Goal: Task Accomplishment & Management: Use online tool/utility

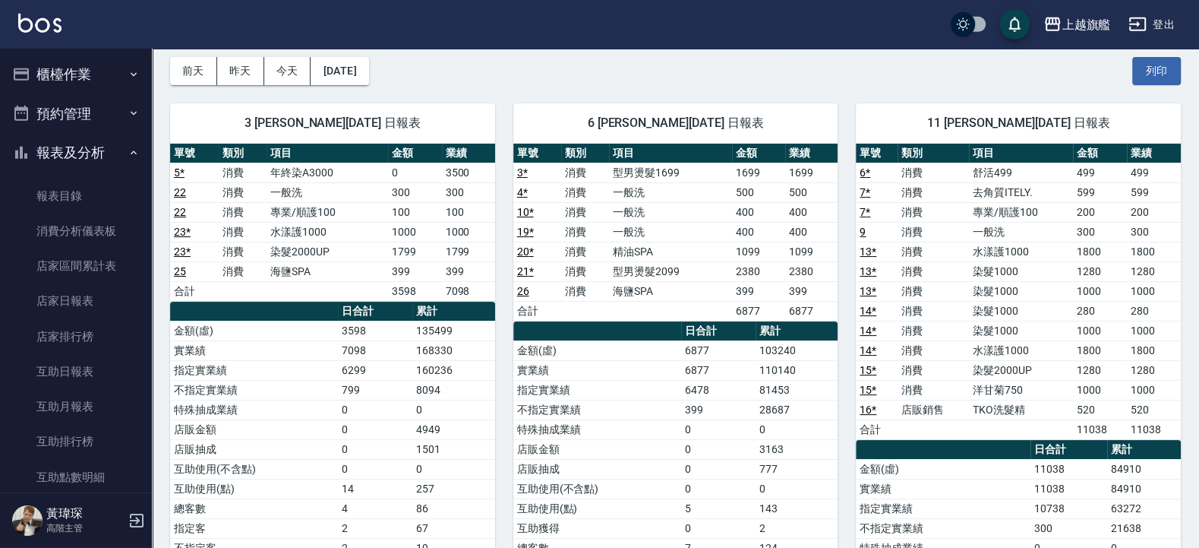
scroll to position [30, 0]
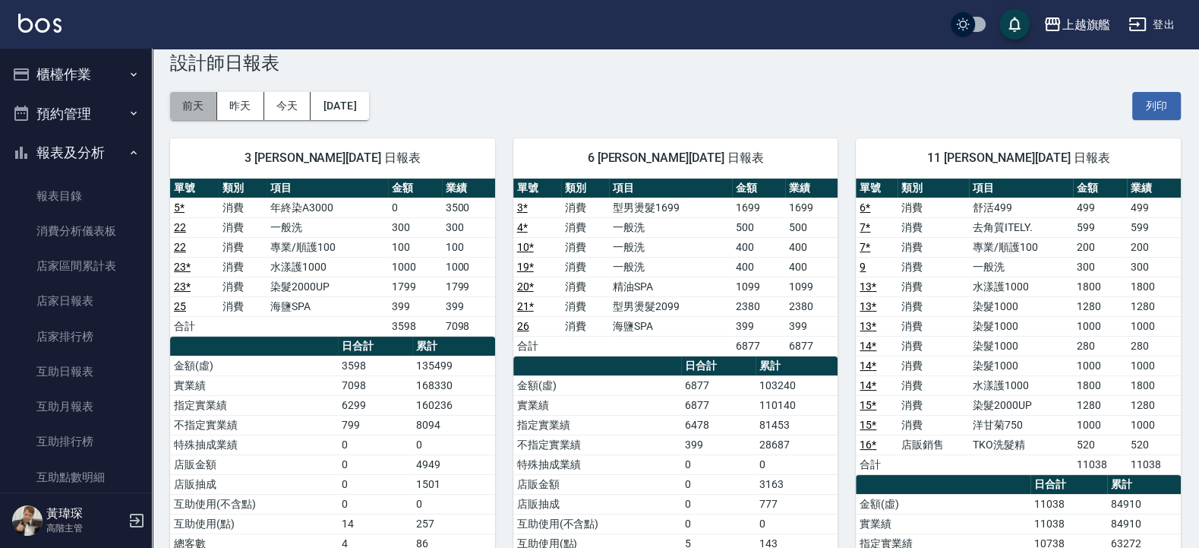
click at [193, 110] on button "前天" at bounding box center [193, 106] width 47 height 28
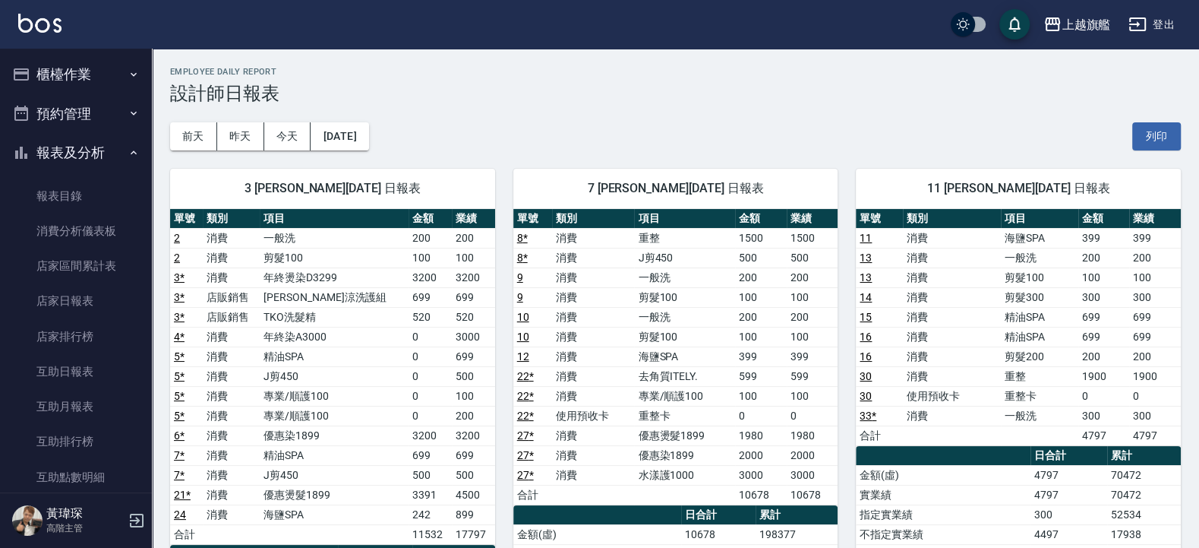
scroll to position [91, 0]
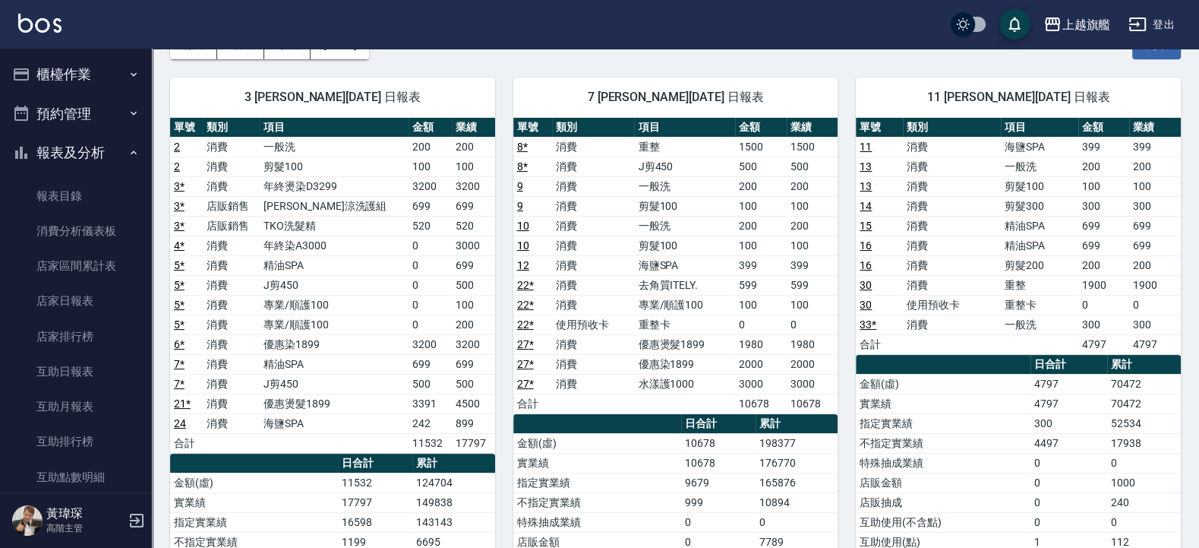
click at [868, 284] on link "30" at bounding box center [866, 285] width 12 height 12
click at [863, 247] on link "16" at bounding box center [866, 245] width 12 height 12
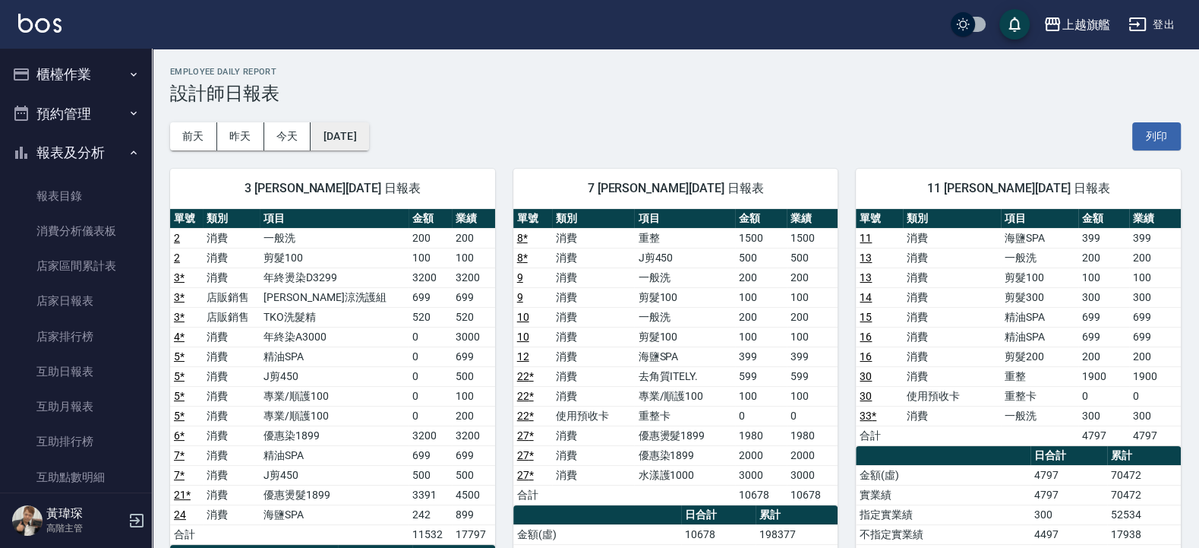
click at [338, 130] on button "2025/09/20" at bounding box center [340, 136] width 58 height 28
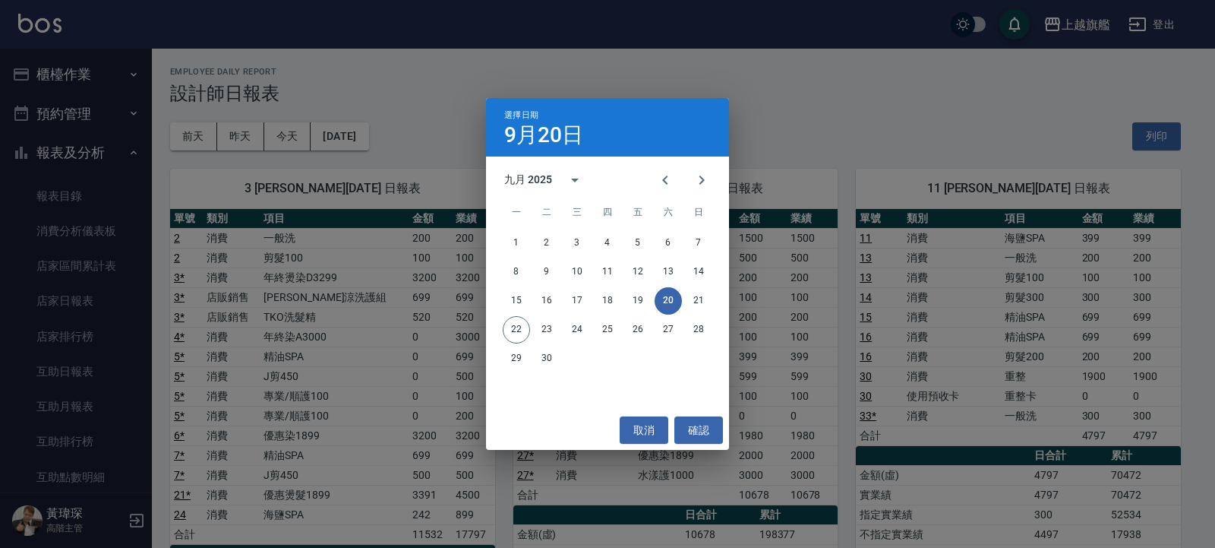
click at [669, 296] on button "20" at bounding box center [668, 300] width 27 height 27
click at [691, 299] on button "21" at bounding box center [698, 300] width 27 height 27
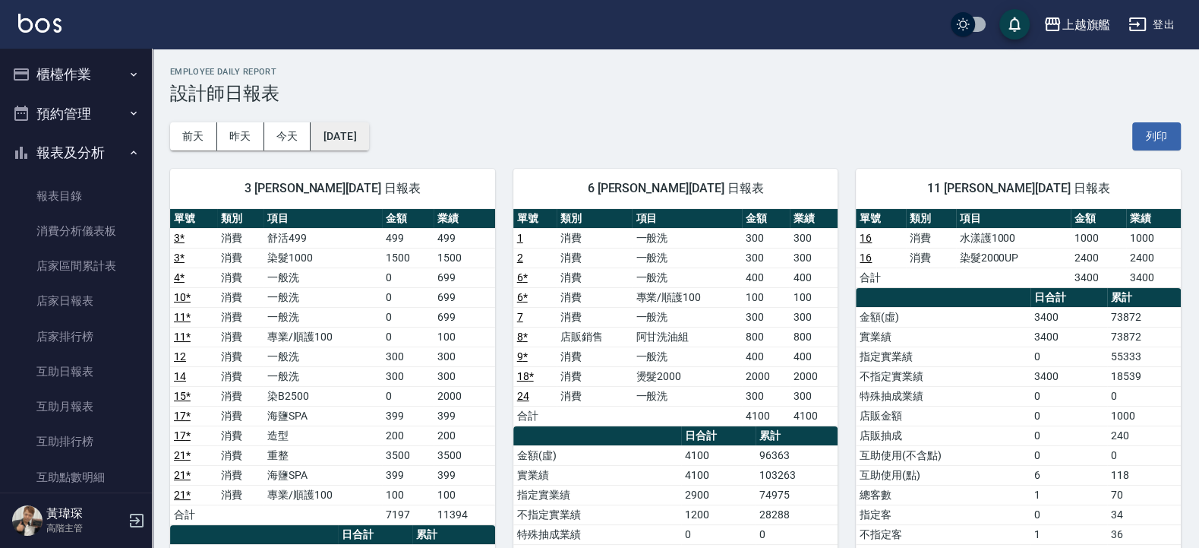
click at [364, 135] on button "2025/09/21" at bounding box center [340, 136] width 58 height 28
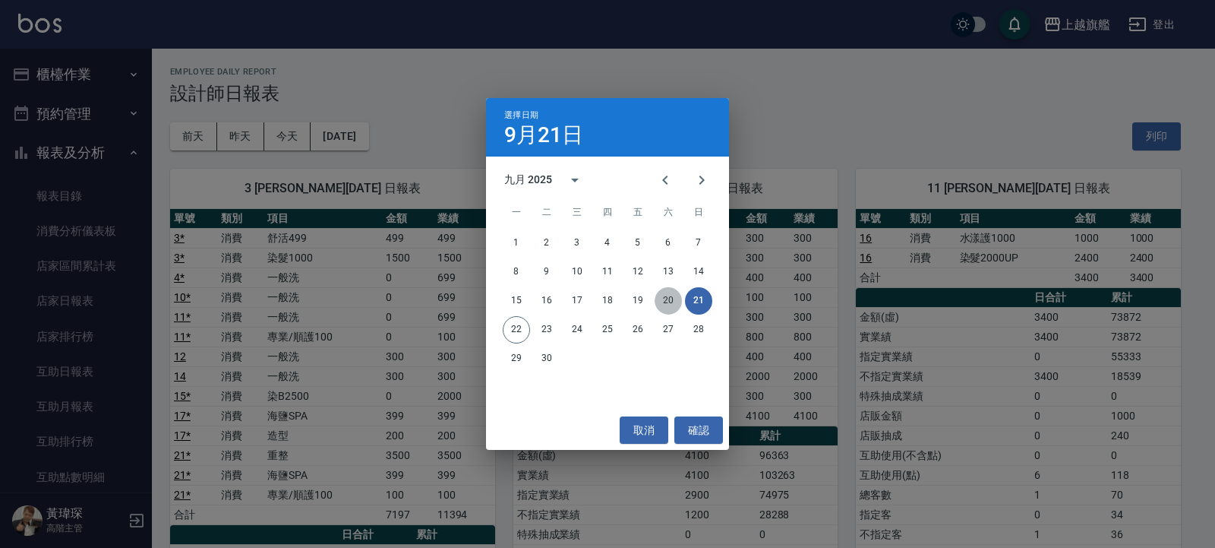
click at [673, 296] on button "20" at bounding box center [668, 300] width 27 height 27
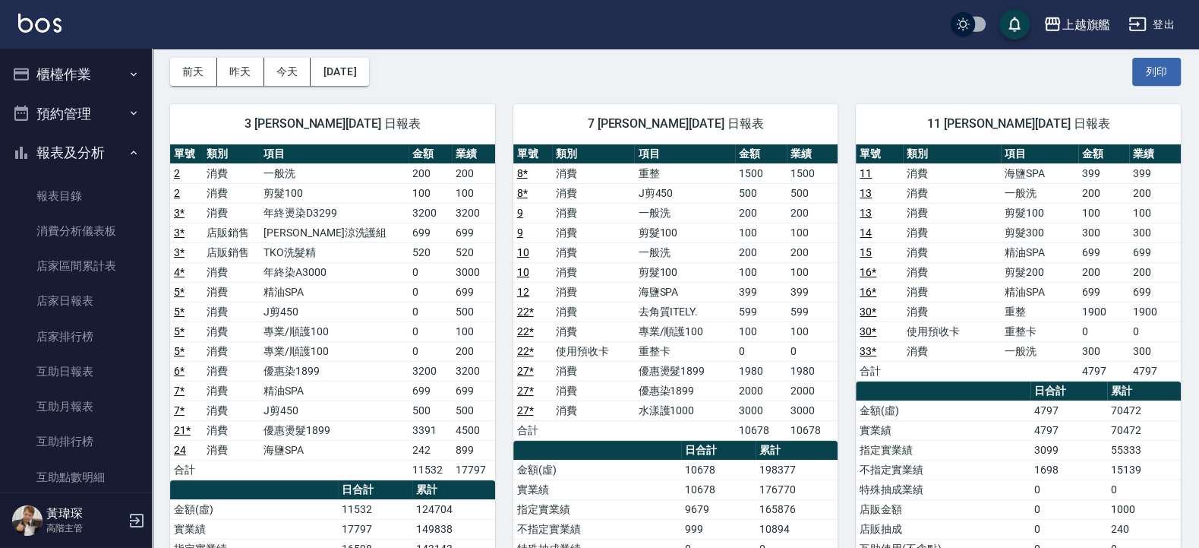
scroll to position [91, 0]
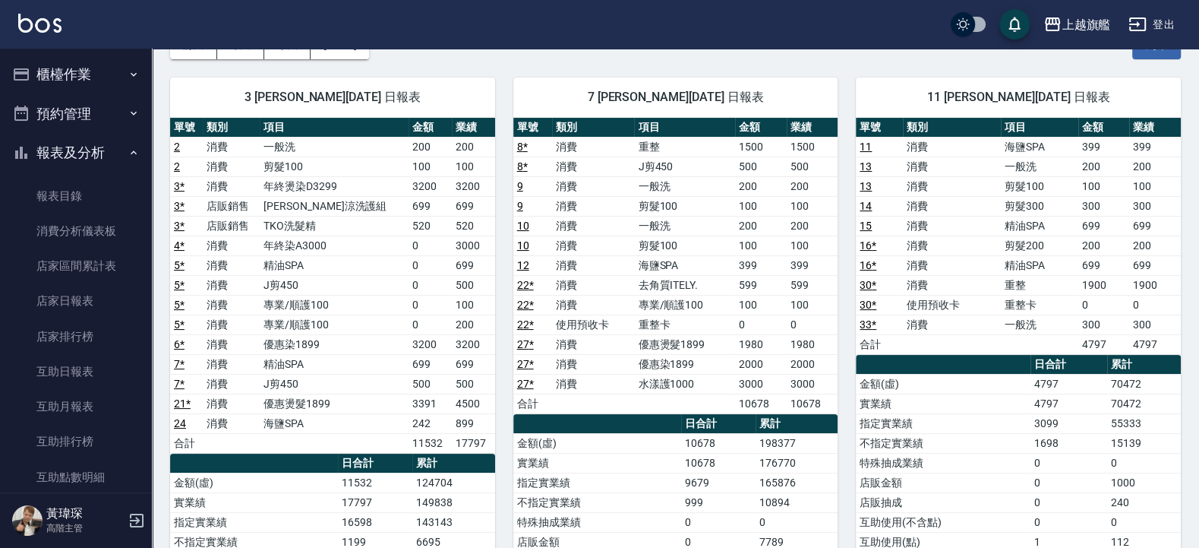
click at [842, 71] on div "11 蔡美秀 09/20/2025 日報表 單號 類別 項目 金額 業績 11 消費 海鹽SPA 399 399 13 消費 一般洗 200 200 13 消…" at bounding box center [1009, 423] width 343 height 728
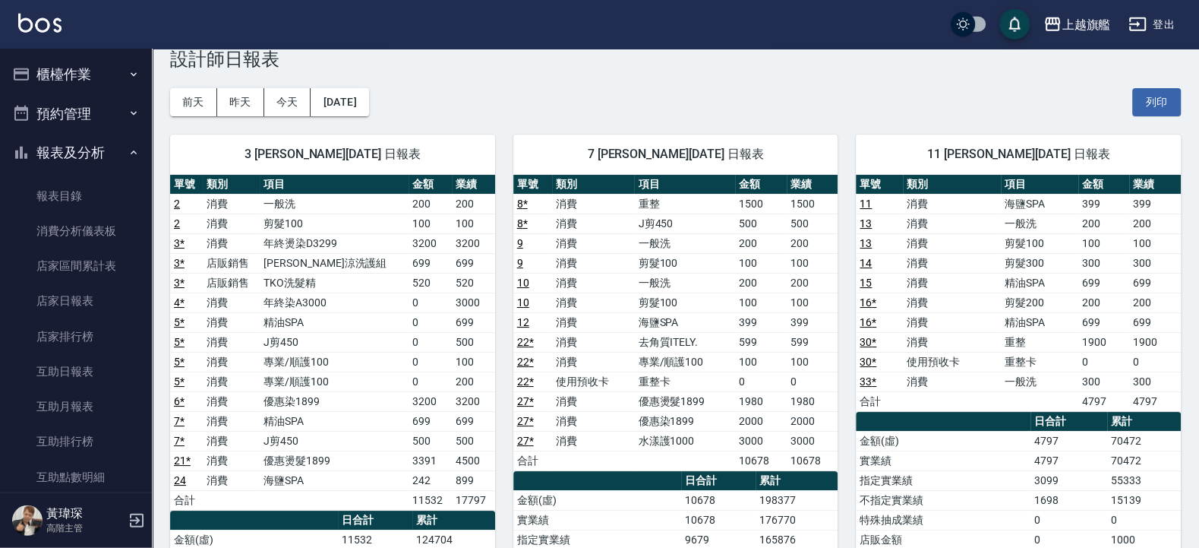
scroll to position [0, 0]
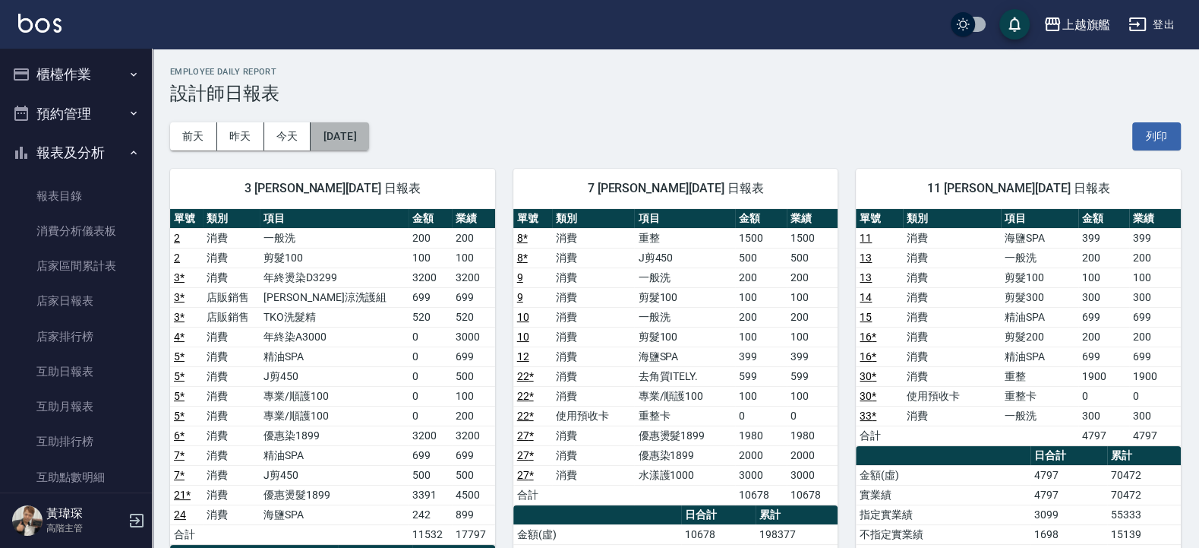
click at [333, 125] on button "2025/09/20" at bounding box center [340, 136] width 58 height 28
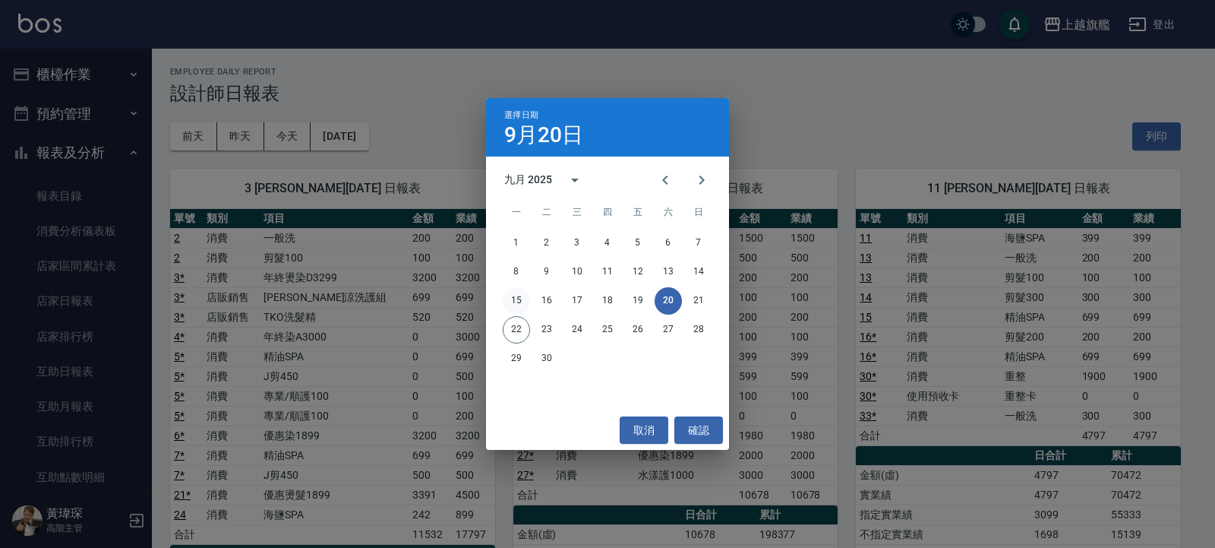
click at [519, 303] on button "15" at bounding box center [516, 300] width 27 height 27
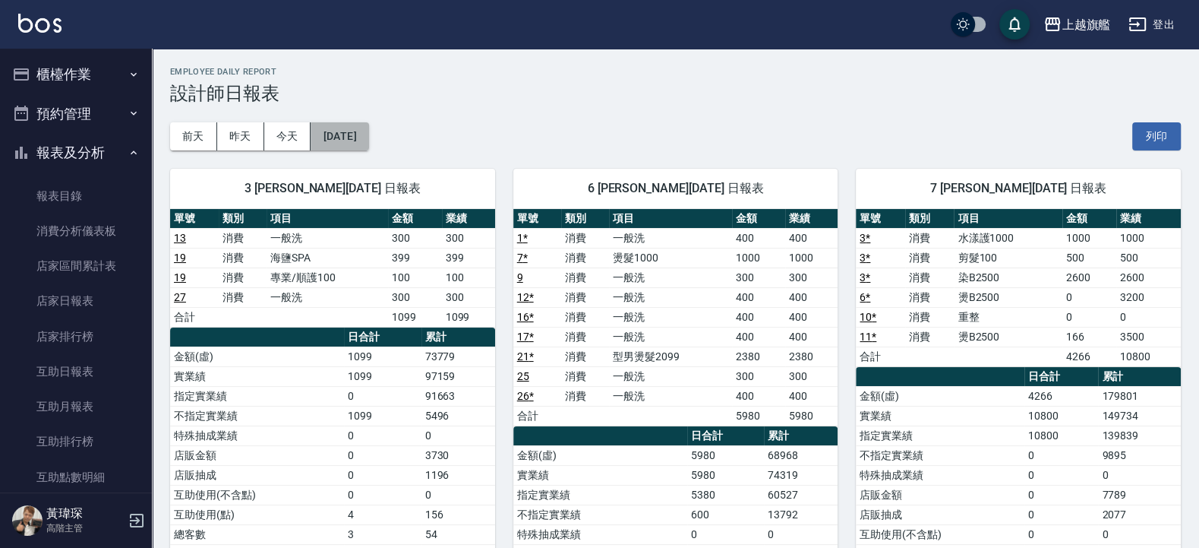
click at [354, 140] on button "2025/09/15" at bounding box center [340, 136] width 58 height 28
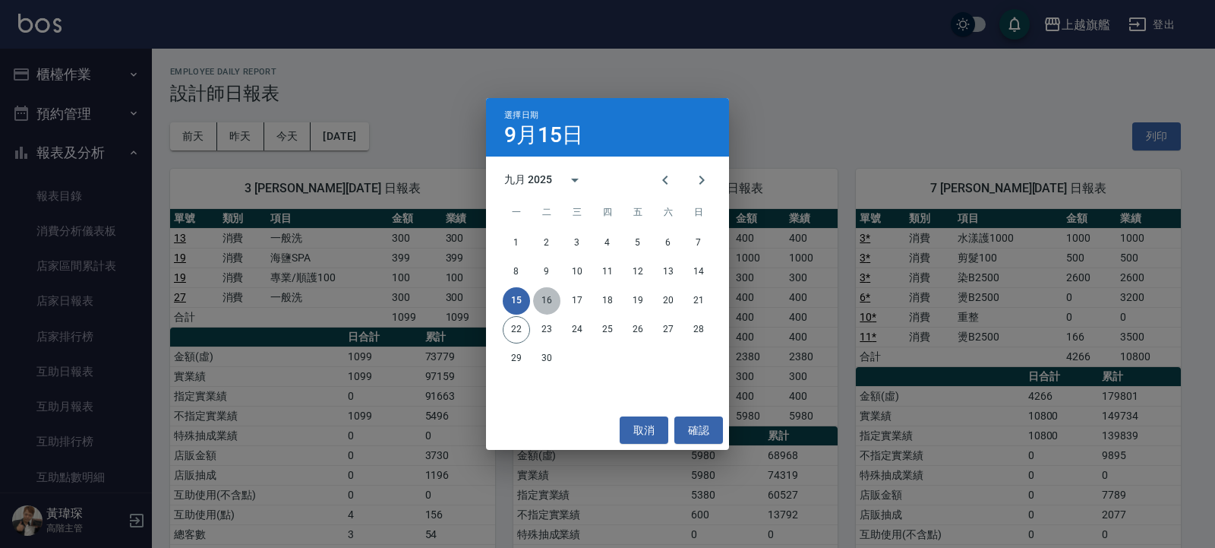
click at [547, 296] on button "16" at bounding box center [546, 300] width 27 height 27
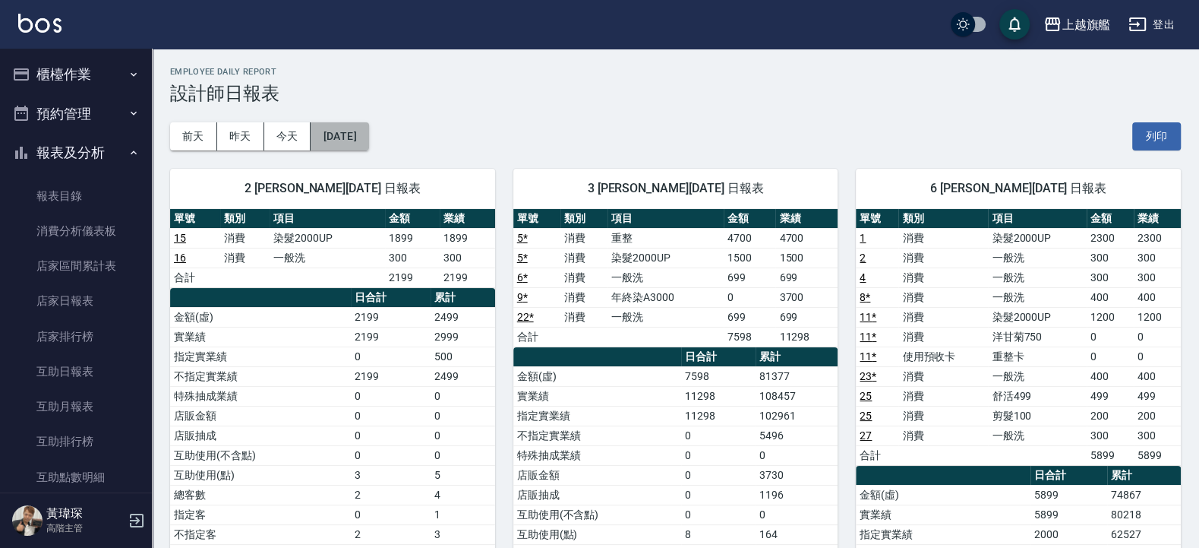
click at [368, 135] on button "2025/09/16" at bounding box center [340, 136] width 58 height 28
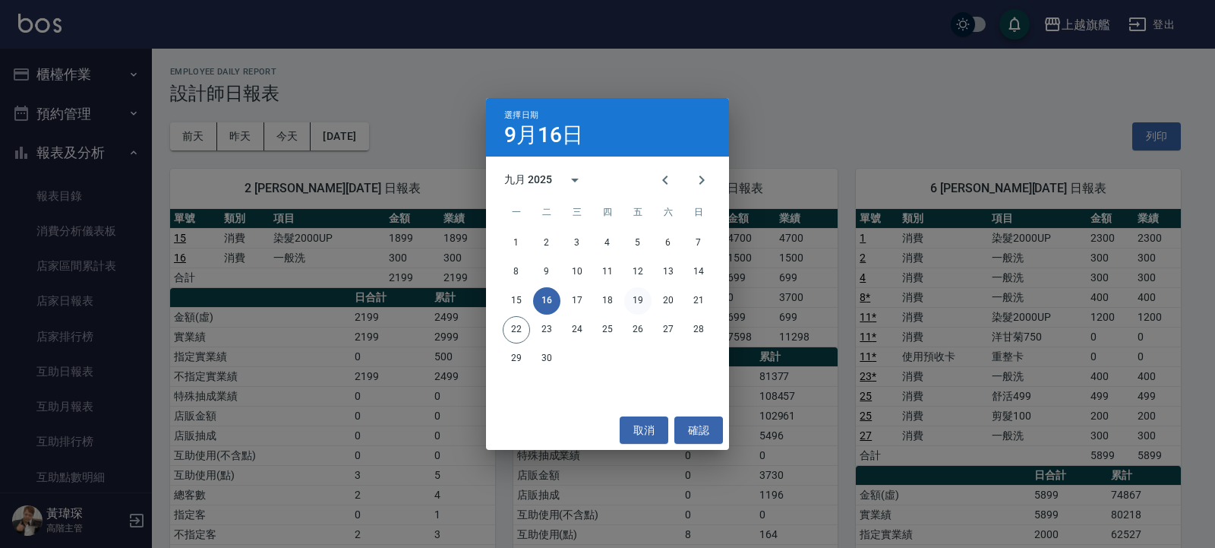
click at [641, 299] on button "19" at bounding box center [637, 300] width 27 height 27
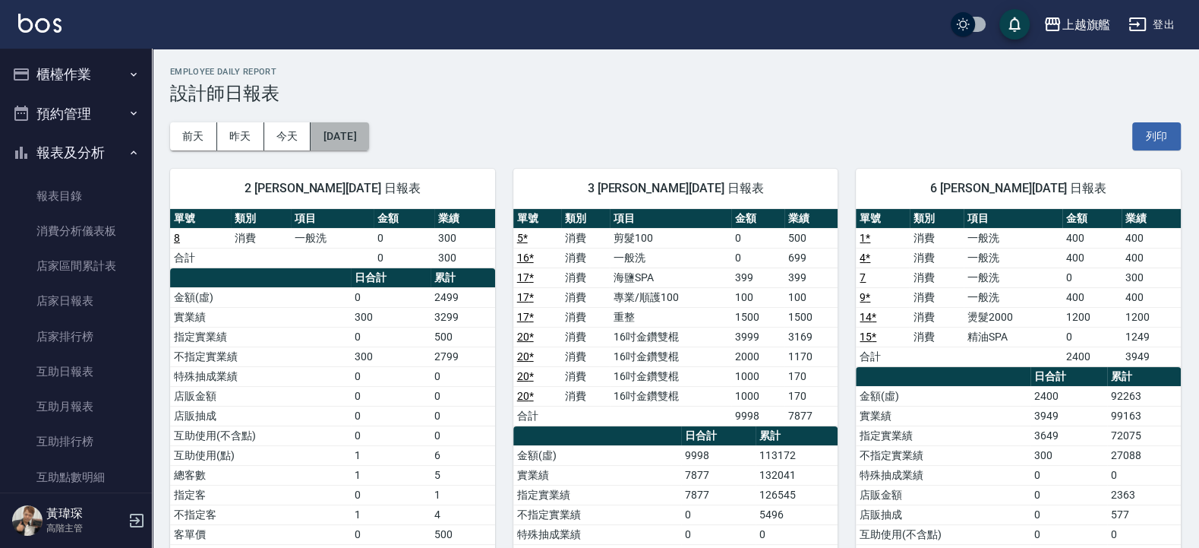
click at [367, 144] on button "2025/09/19" at bounding box center [340, 136] width 58 height 28
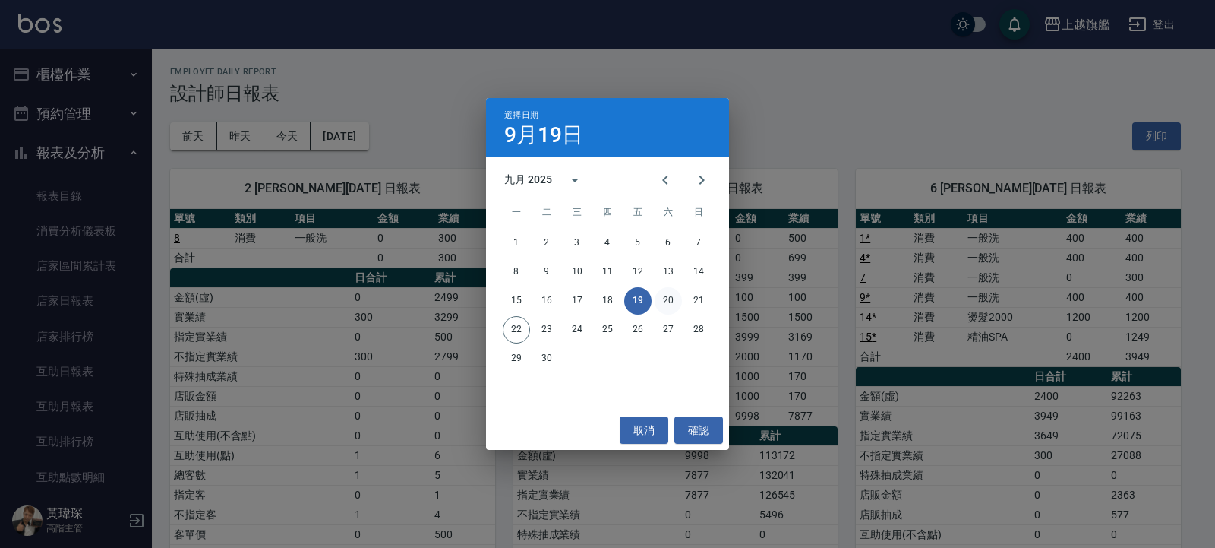
click at [672, 302] on button "20" at bounding box center [668, 300] width 27 height 27
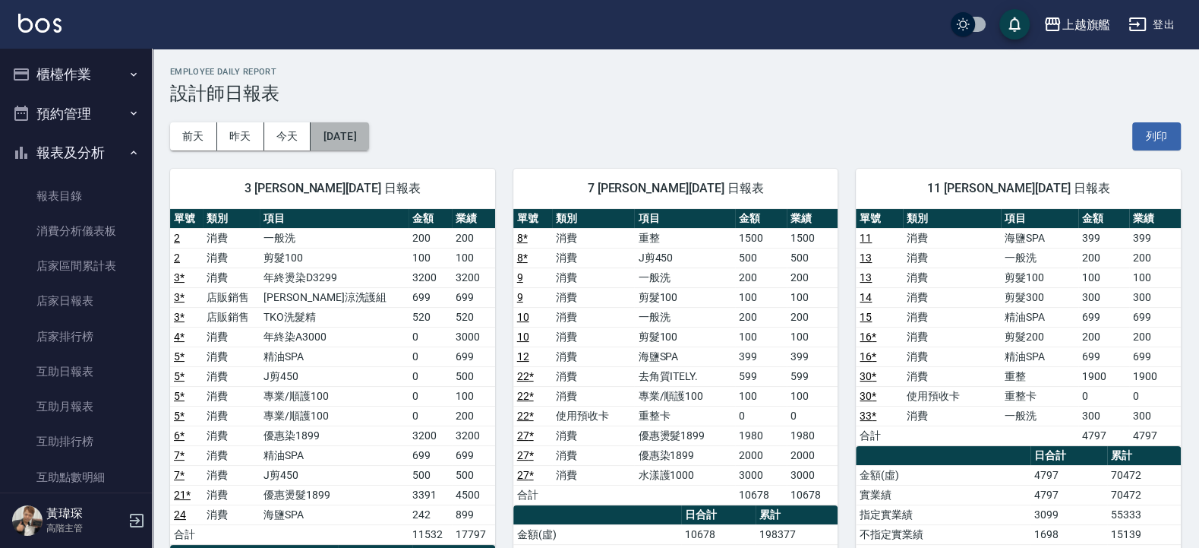
click at [368, 139] on button "2025/09/20" at bounding box center [340, 136] width 58 height 28
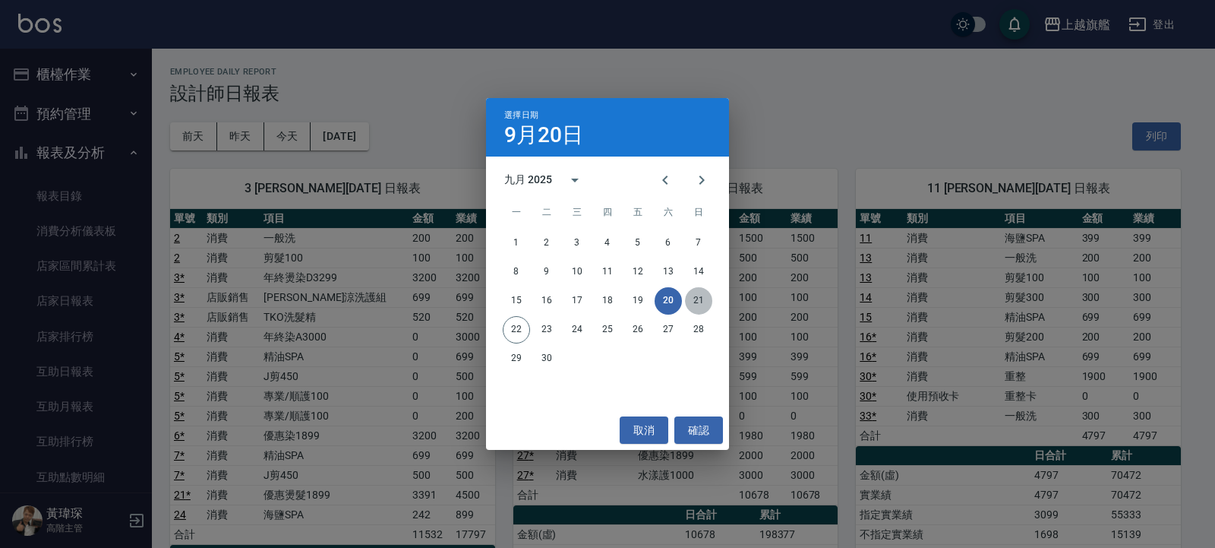
click at [686, 300] on button "21" at bounding box center [698, 300] width 27 height 27
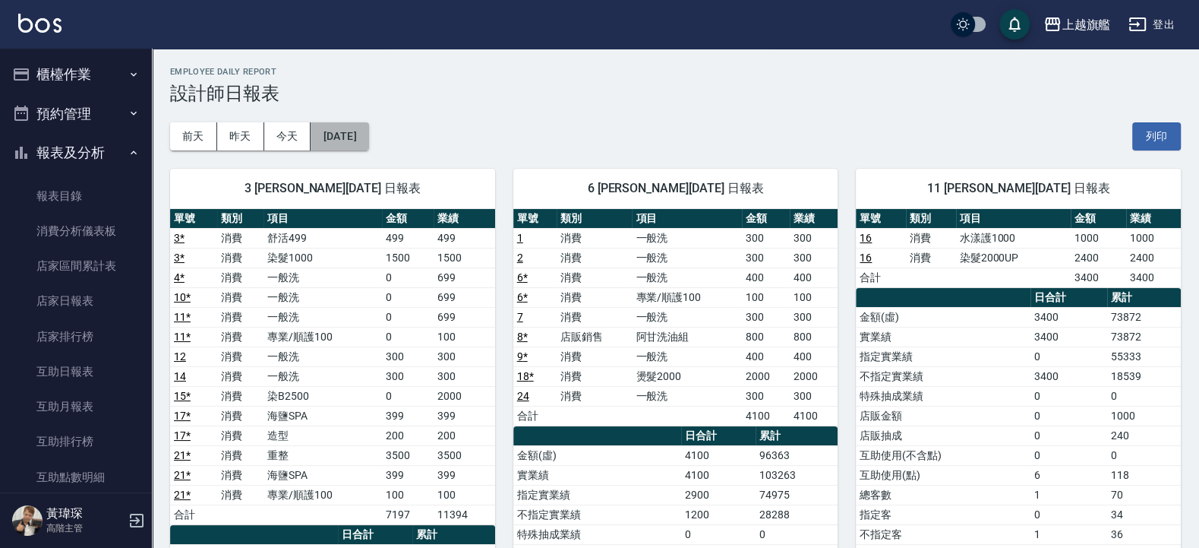
click at [361, 137] on button "2025/09/21" at bounding box center [340, 136] width 58 height 28
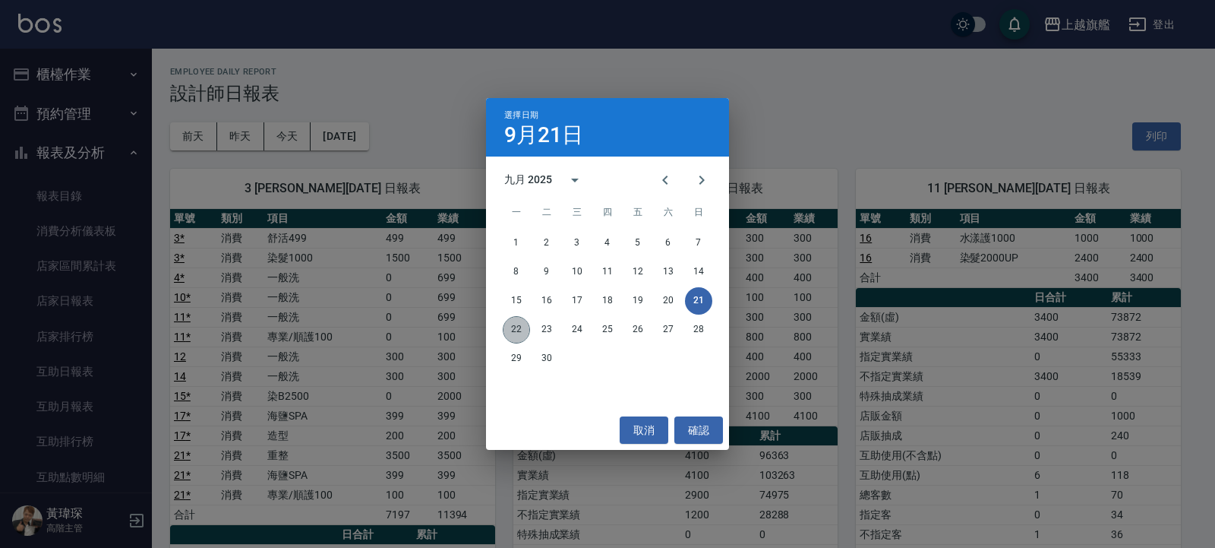
click at [521, 323] on button "22" at bounding box center [516, 329] width 27 height 27
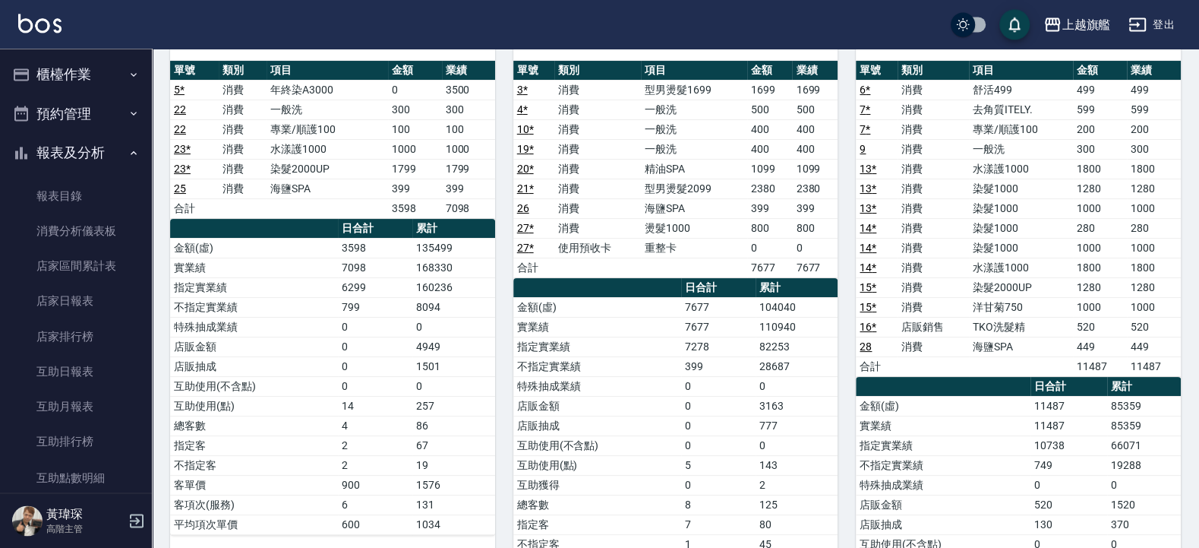
scroll to position [182, 0]
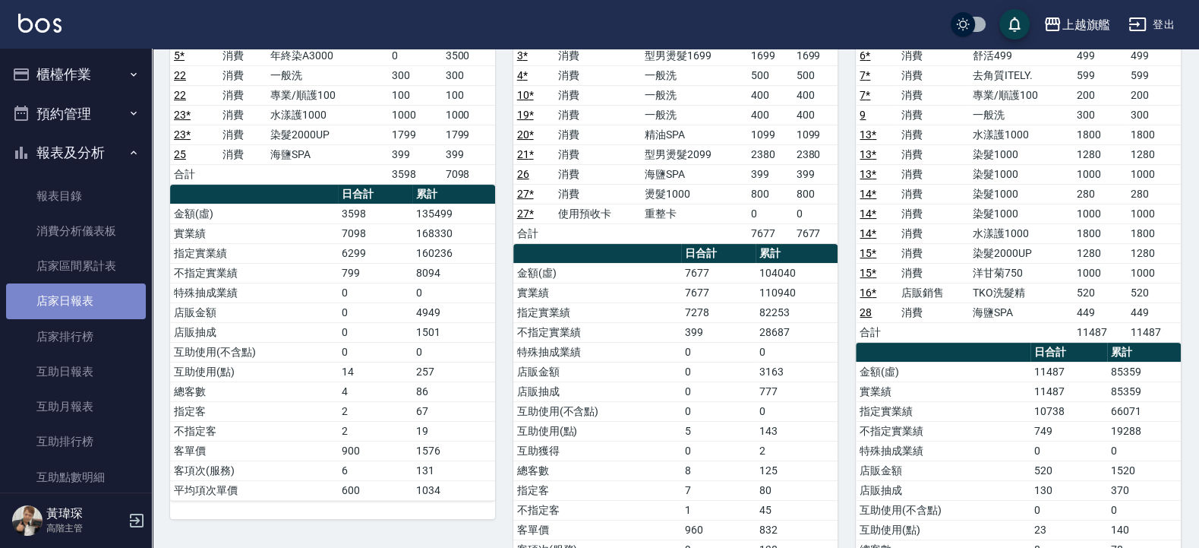
click at [87, 299] on link "店家日報表" at bounding box center [76, 300] width 140 height 35
click at [87, 300] on link "店家日報表" at bounding box center [76, 300] width 140 height 35
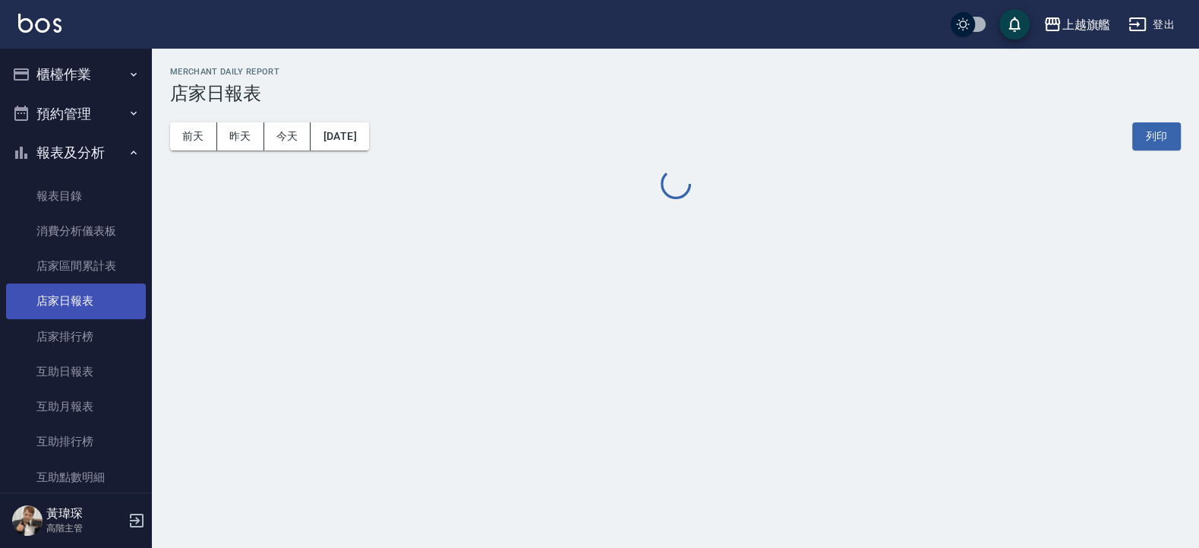
click at [87, 300] on link "店家日報表" at bounding box center [76, 300] width 140 height 35
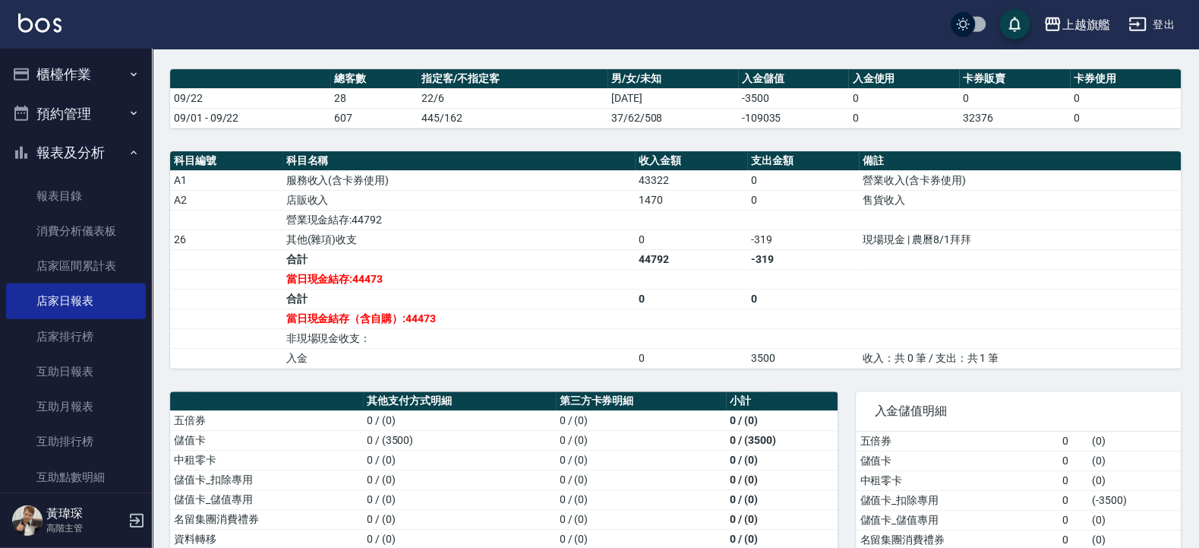
scroll to position [456, 0]
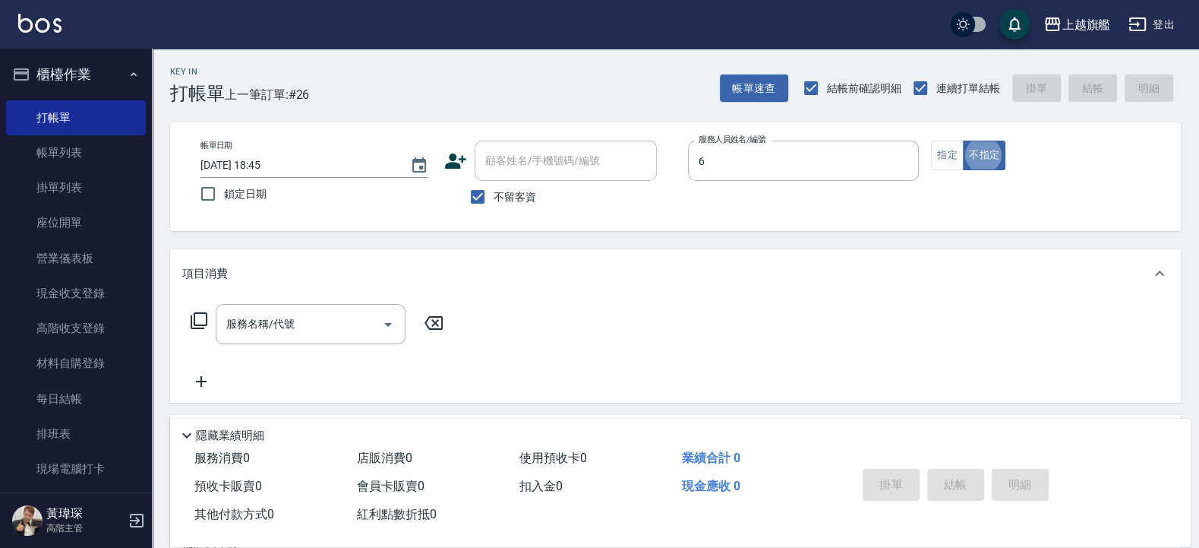
type input "張佳琳-6"
type button "false"
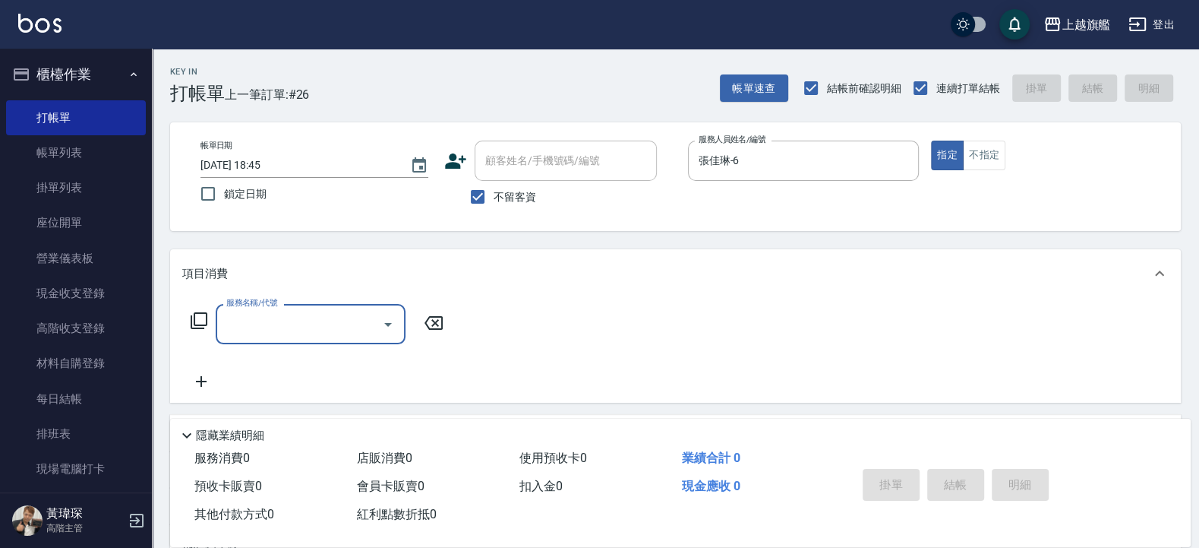
drag, startPoint x: 490, startPoint y: 194, endPoint x: 511, endPoint y: 163, distance: 37.1
click at [491, 194] on input "不留客資" at bounding box center [478, 197] width 32 height 32
checkbox input "false"
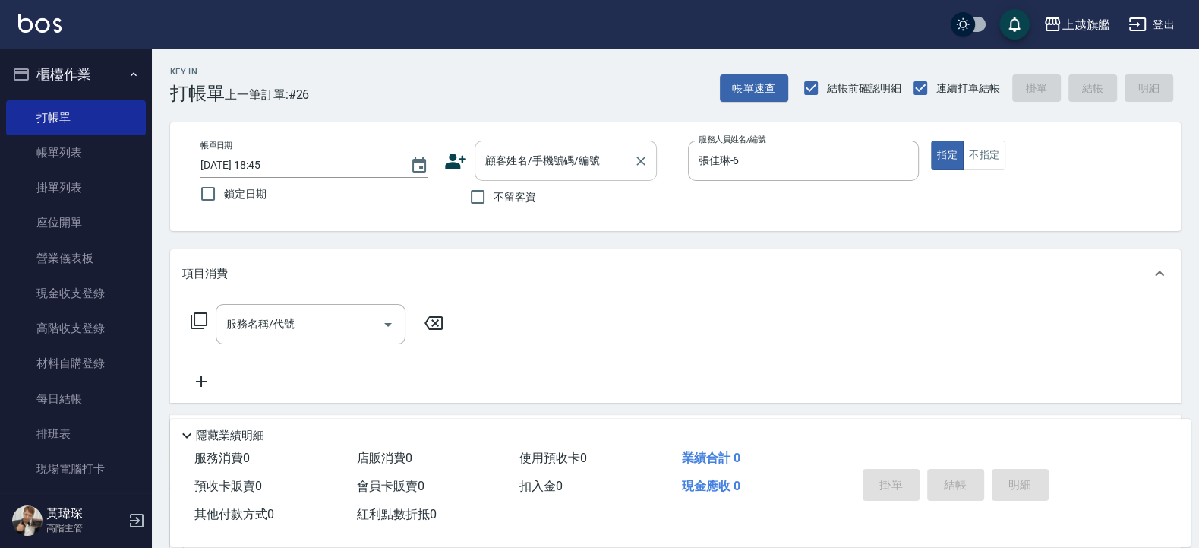
click at [531, 155] on input "顧客姓名/手機號碼/編號" at bounding box center [555, 160] width 146 height 27
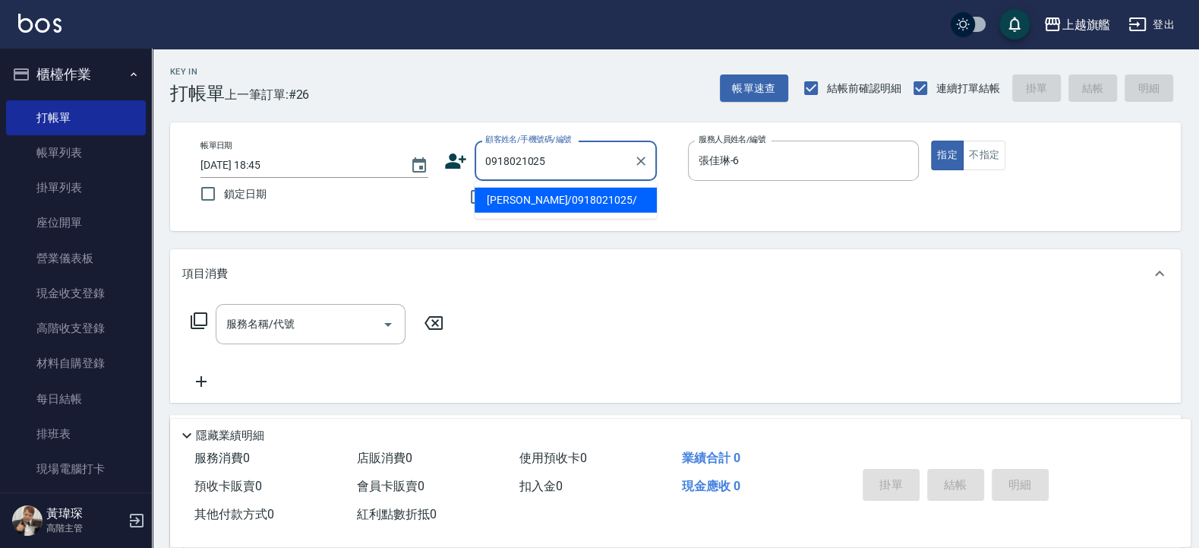
type input "[PERSON_NAME]/0918021025/"
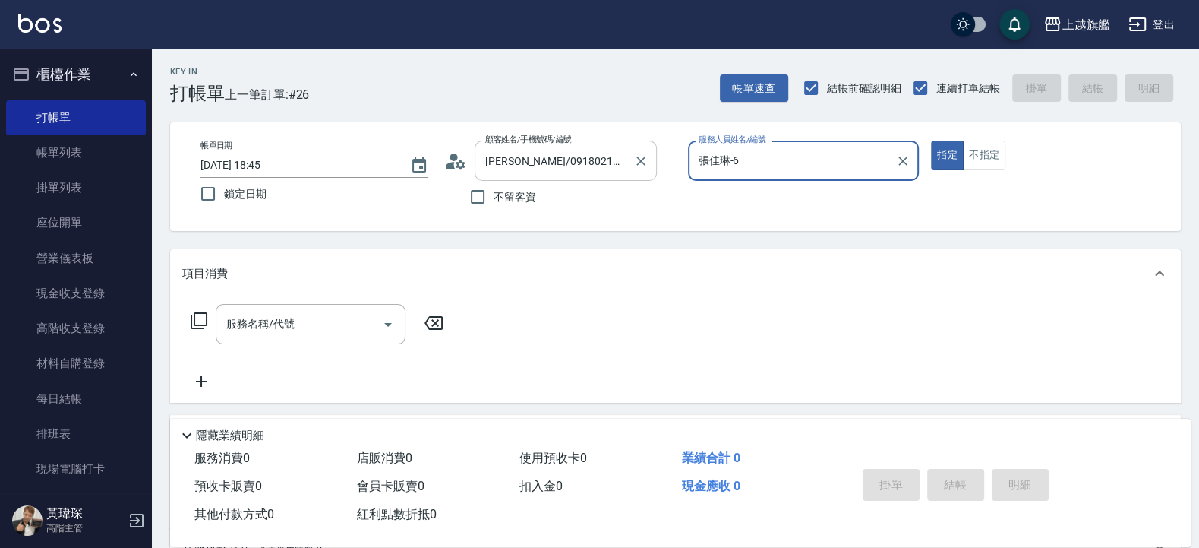
click at [931, 141] on button "指定" at bounding box center [947, 156] width 33 height 30
type button "true"
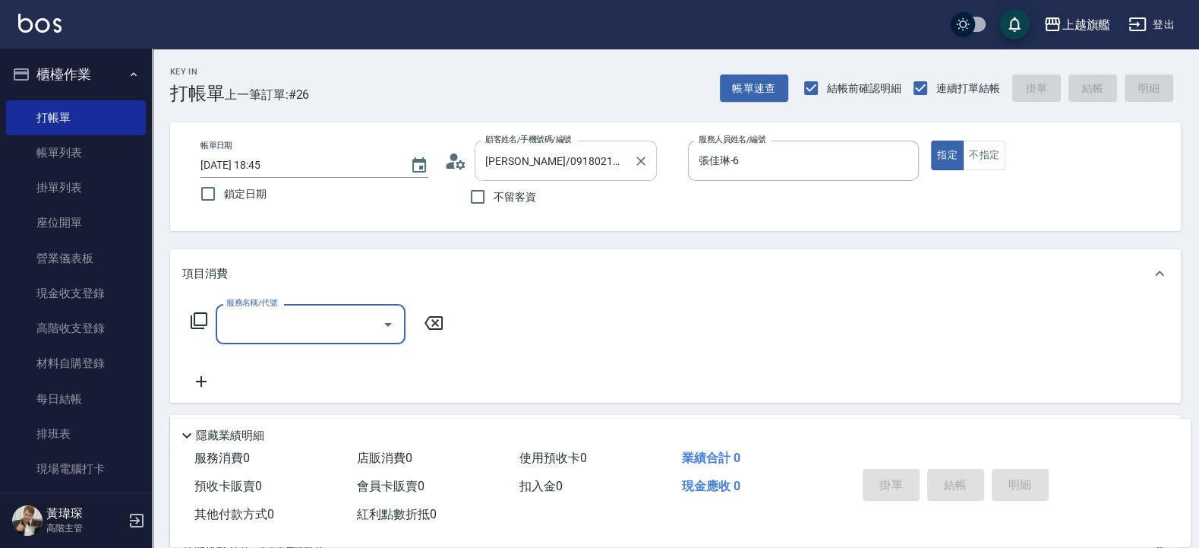
type input "4"
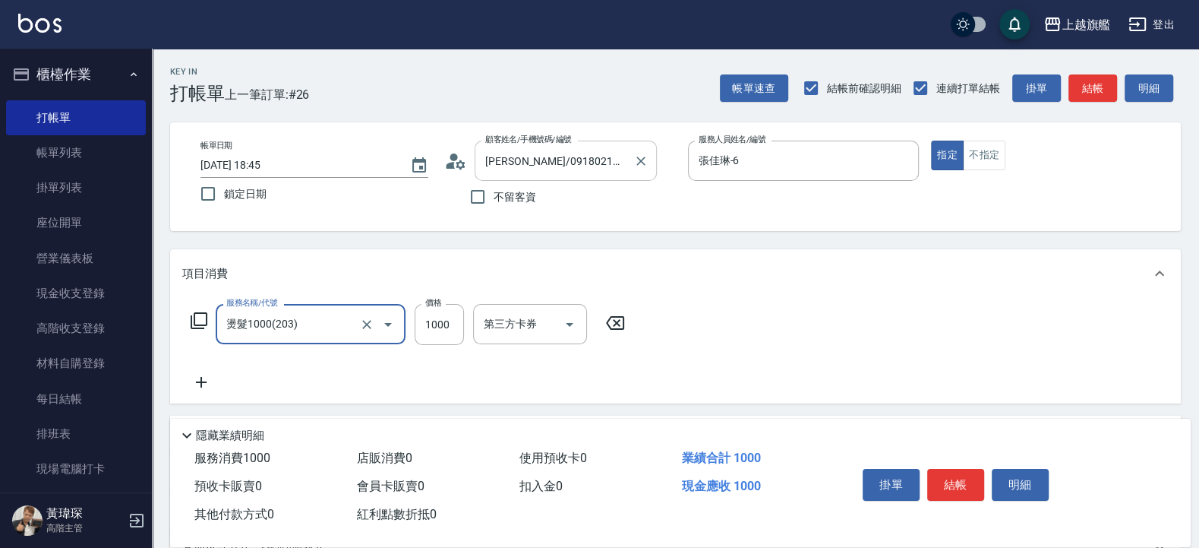
type input "燙髮1000(203)"
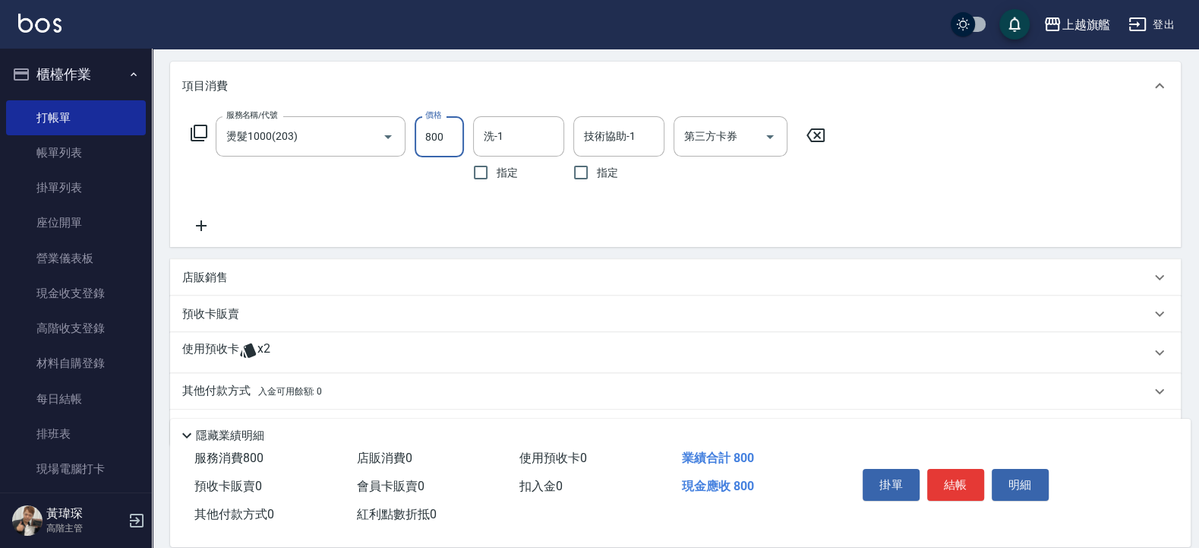
scroll to position [230, 0]
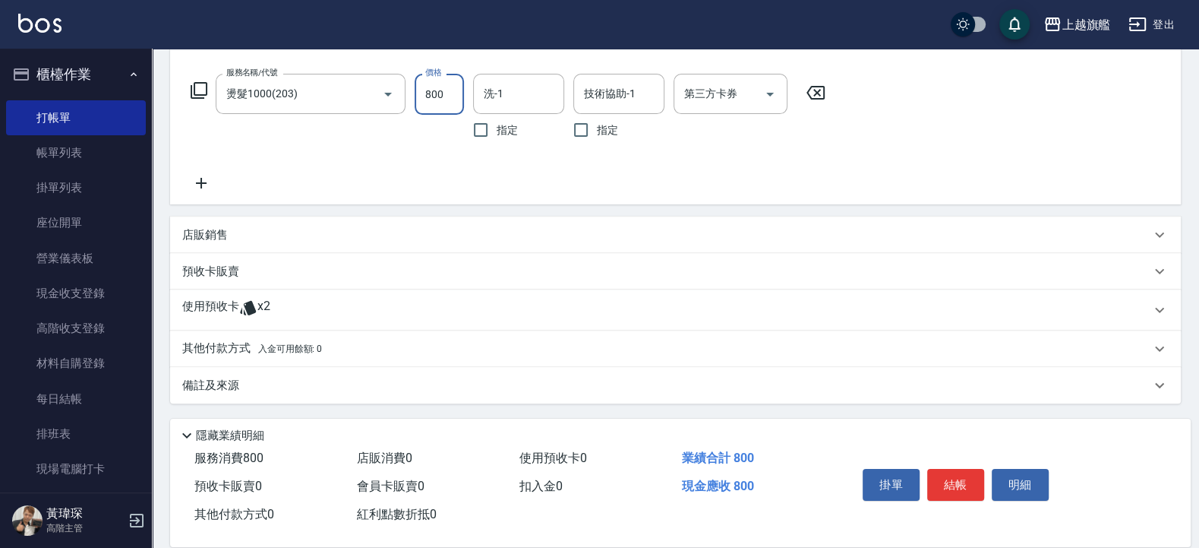
type input "800"
click at [278, 308] on div "使用預收卡 x2" at bounding box center [666, 309] width 968 height 23
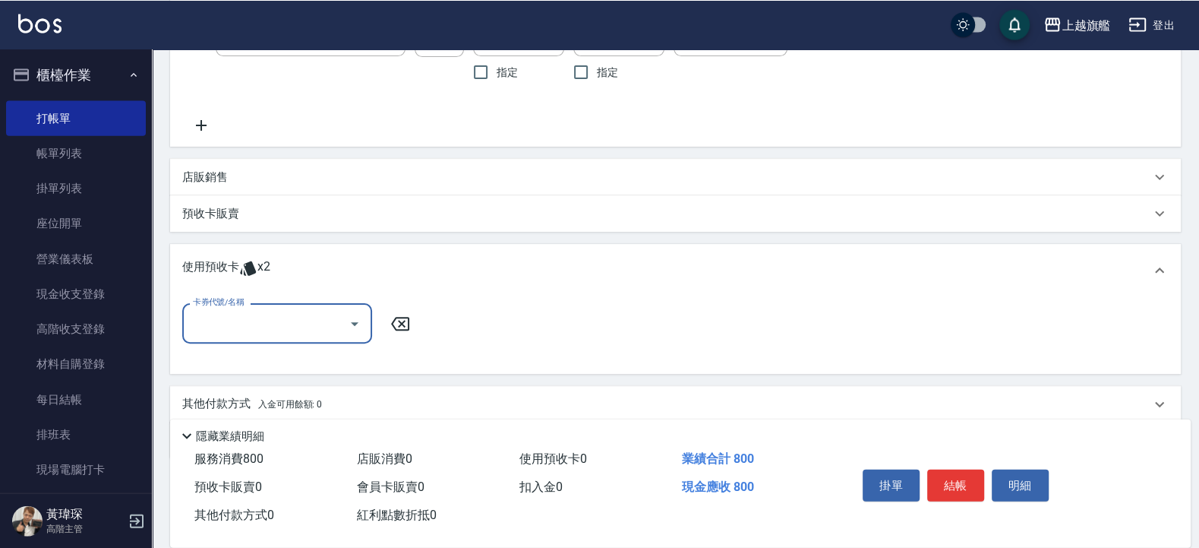
scroll to position [321, 0]
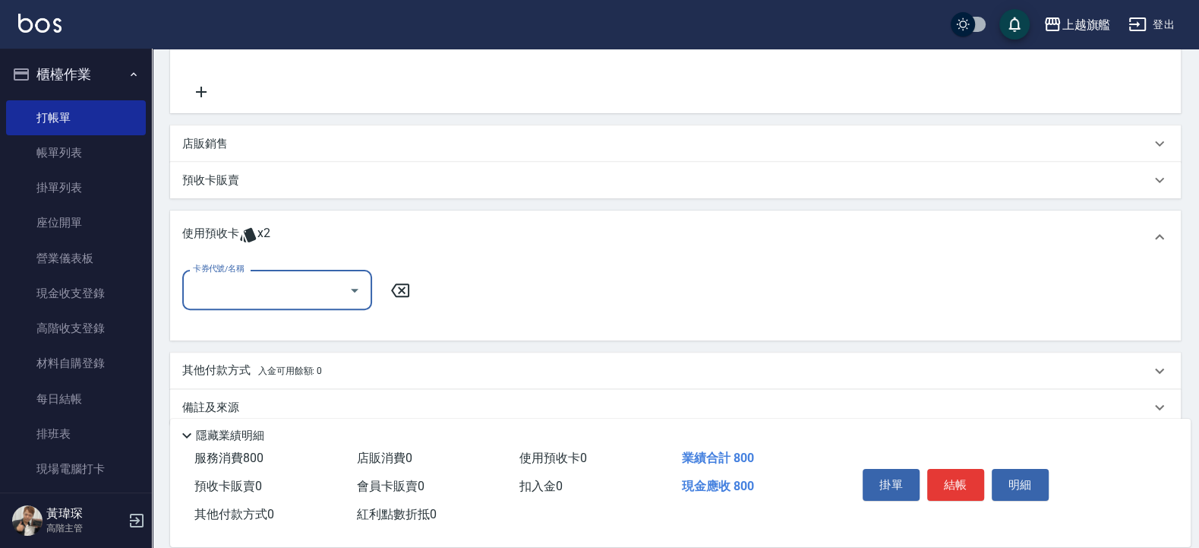
click at [239, 304] on div "卡券代號/名稱" at bounding box center [277, 290] width 190 height 40
click at [236, 327] on div "重整卡 剩餘2張" at bounding box center [277, 328] width 190 height 25
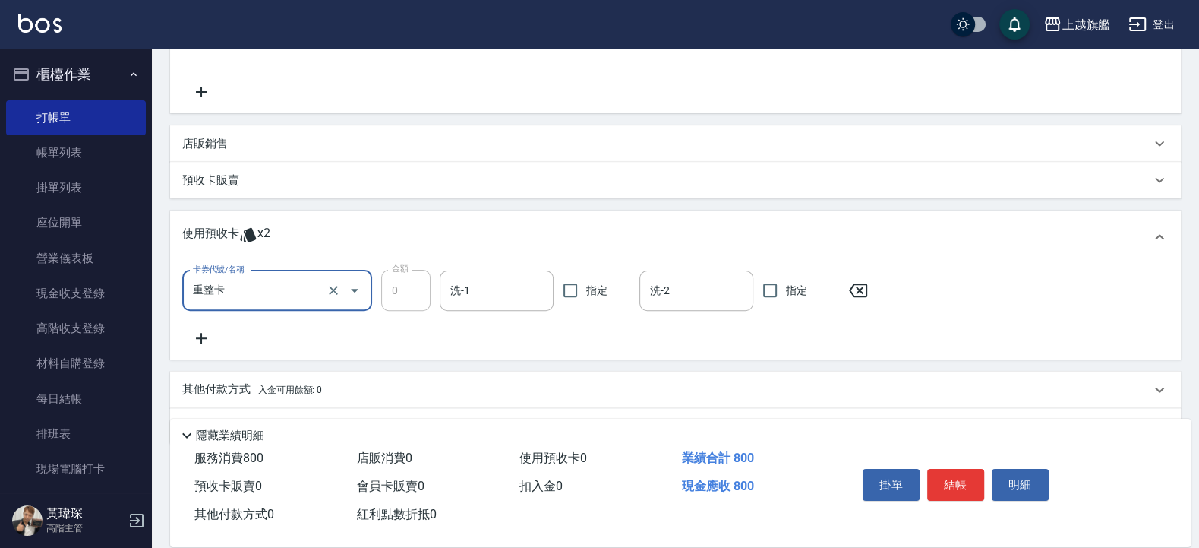
type input "重整卡"
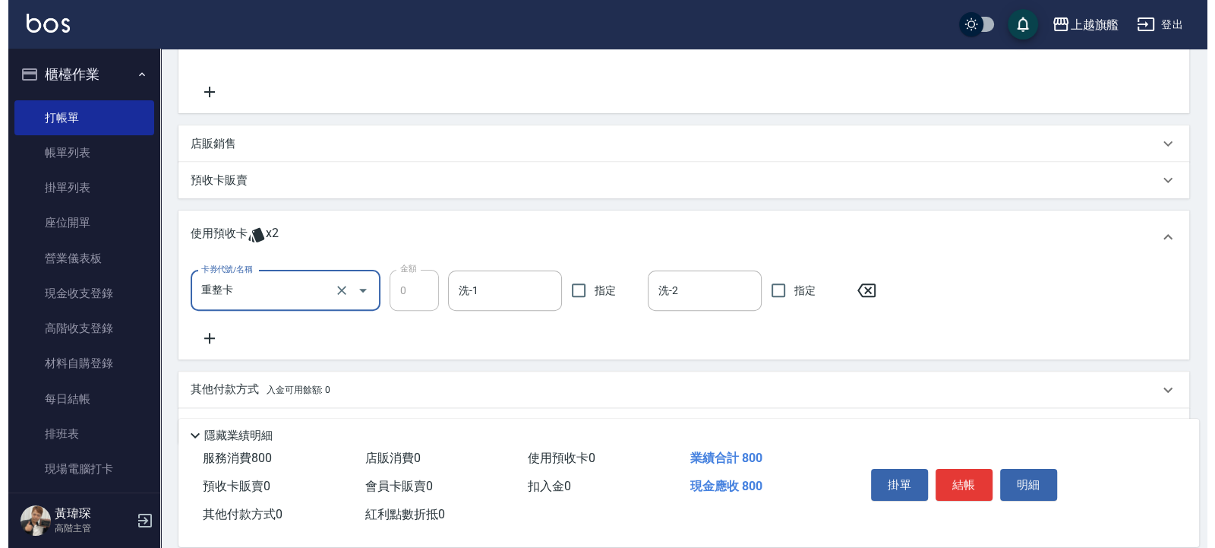
scroll to position [362, 0]
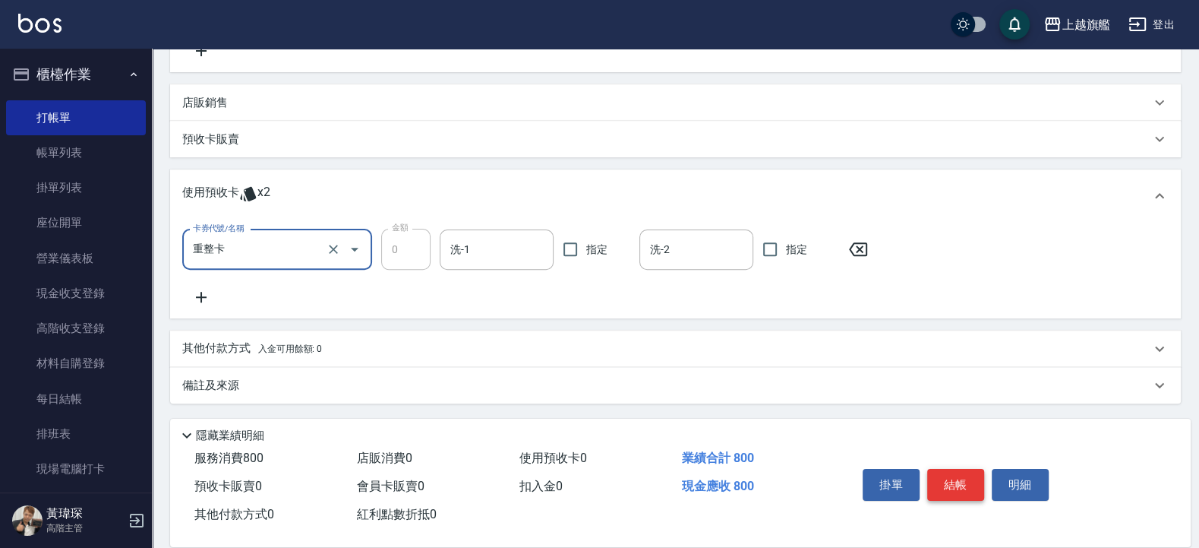
click at [959, 475] on button "結帳" at bounding box center [955, 485] width 57 height 32
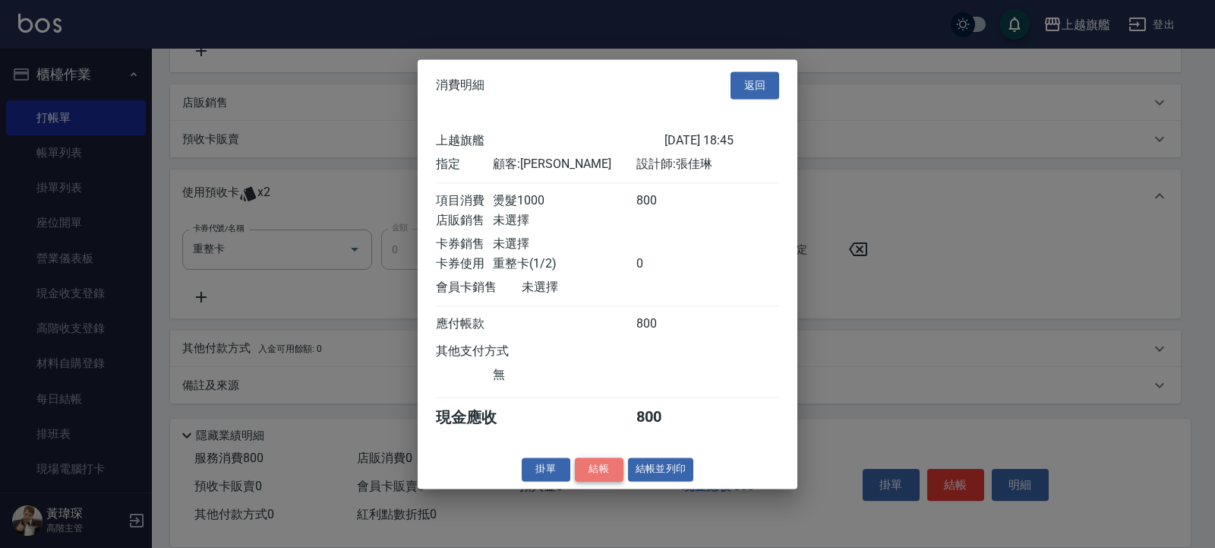
click at [599, 470] on button "結帳" at bounding box center [599, 469] width 49 height 24
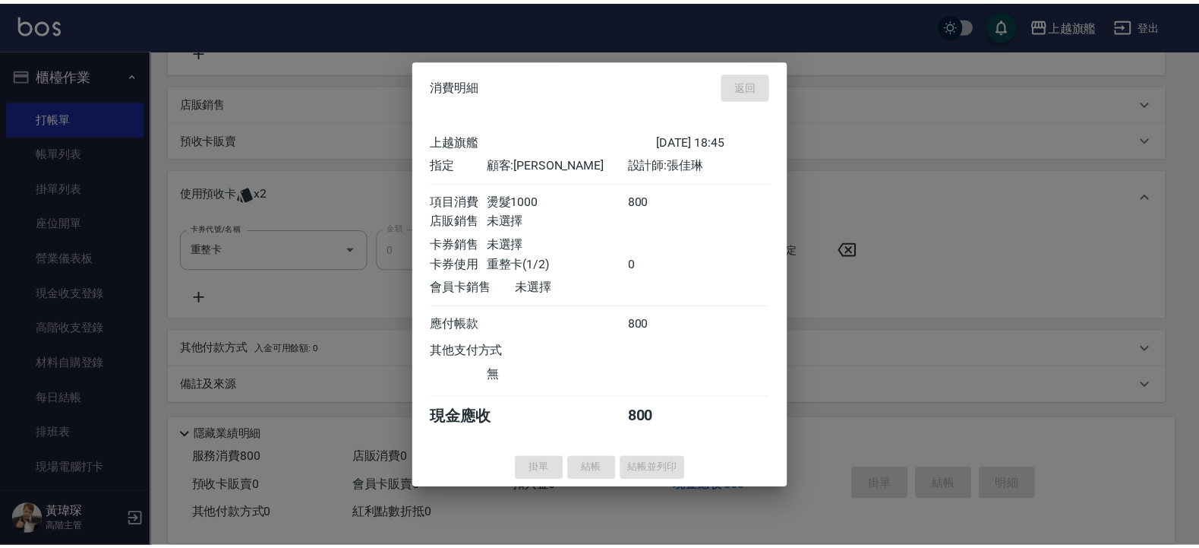
scroll to position [0, 0]
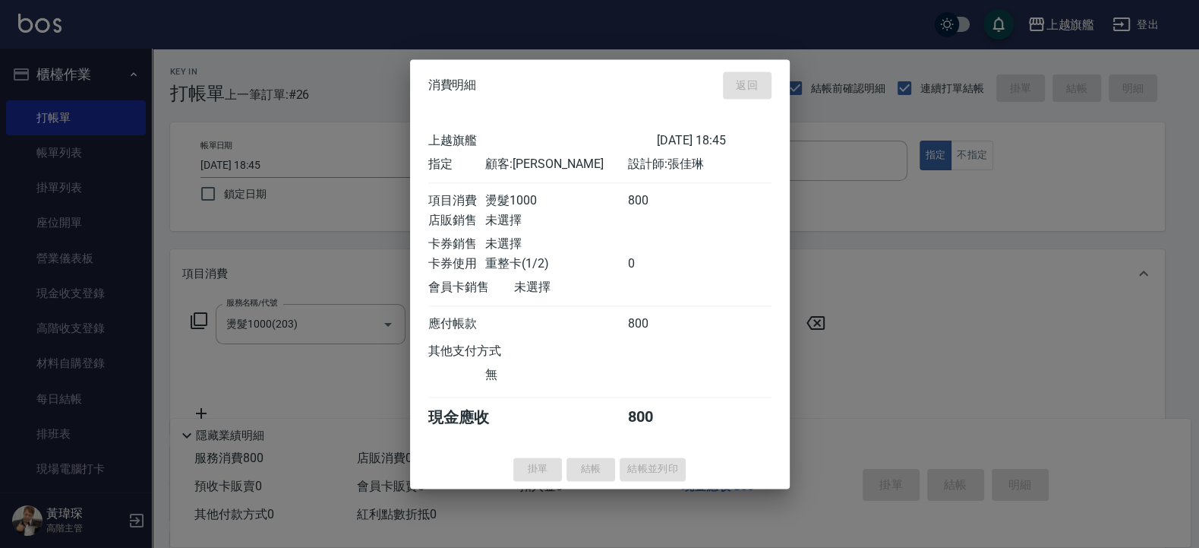
type input "[DATE] 20:12"
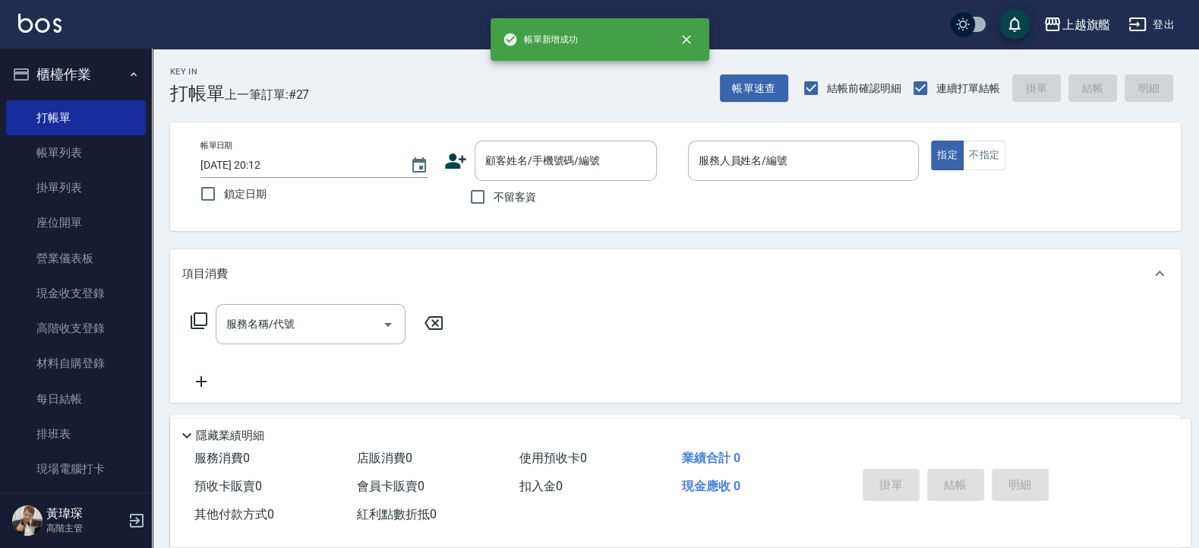
click at [502, 204] on span "不留客資" at bounding box center [515, 197] width 43 height 16
click at [494, 204] on input "不留客資" at bounding box center [478, 197] width 32 height 32
checkbox input "true"
type input "[PERSON_NAME]/0918021025/"
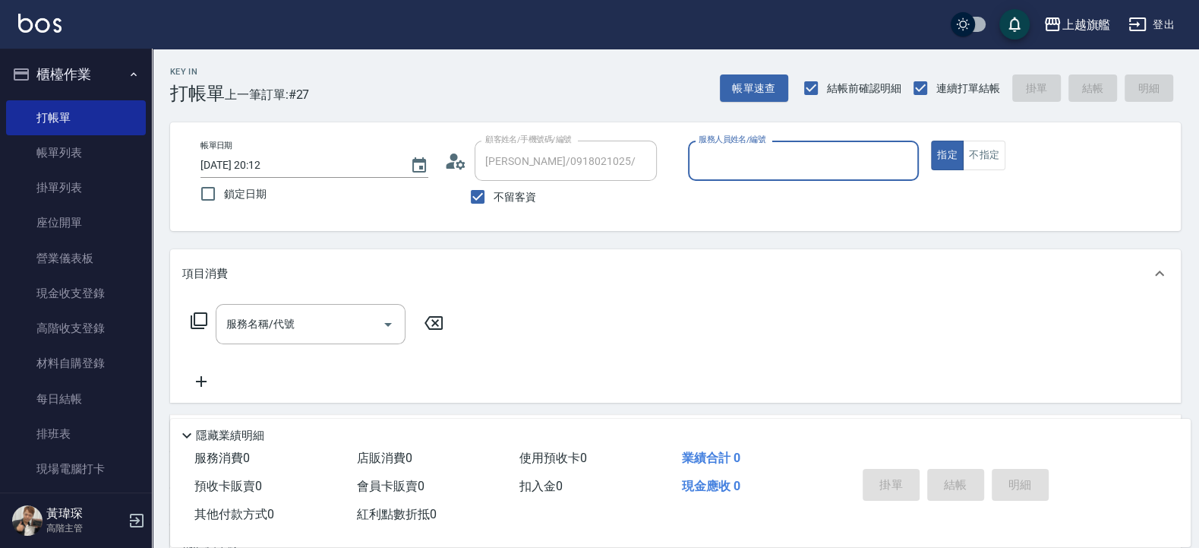
type input "張佳琳-6"
type input "[PERSON_NAME]/0908621539/"
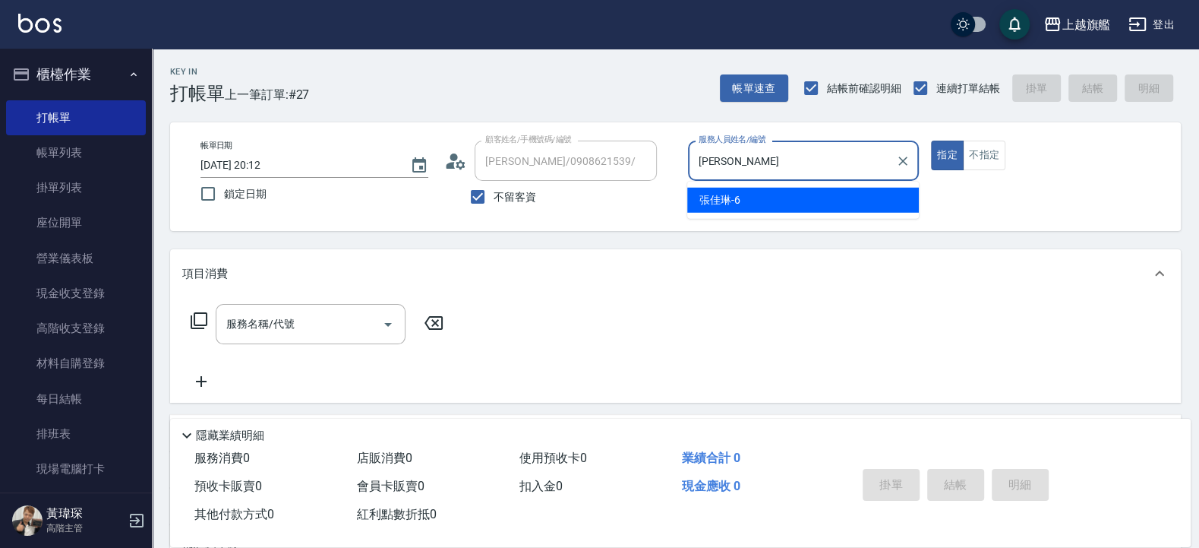
type input "張"
type input "[PERSON_NAME]-11"
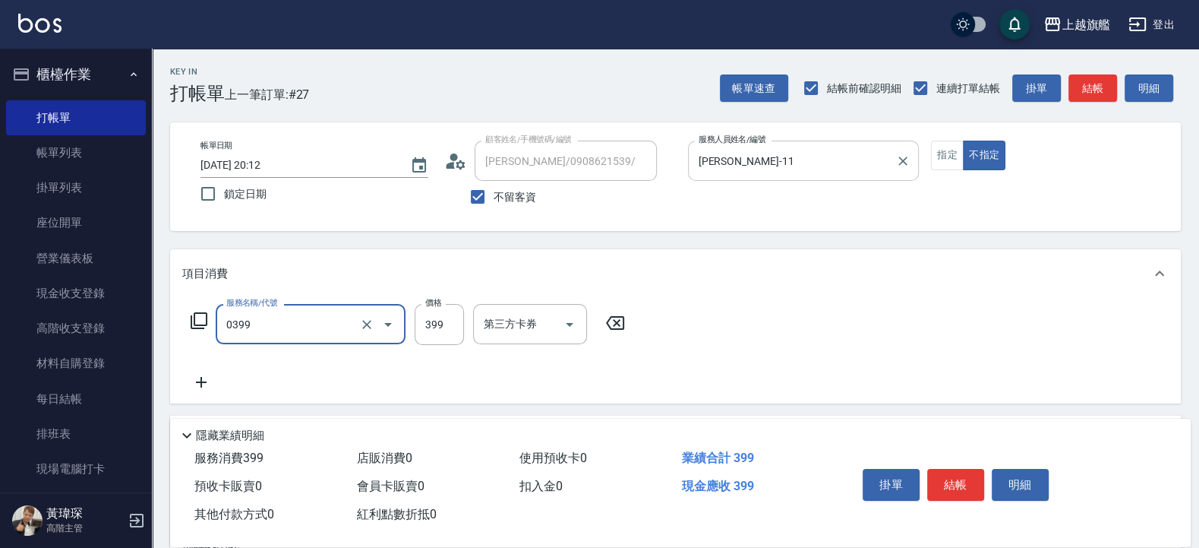
type input "海鹽SPA(0399)"
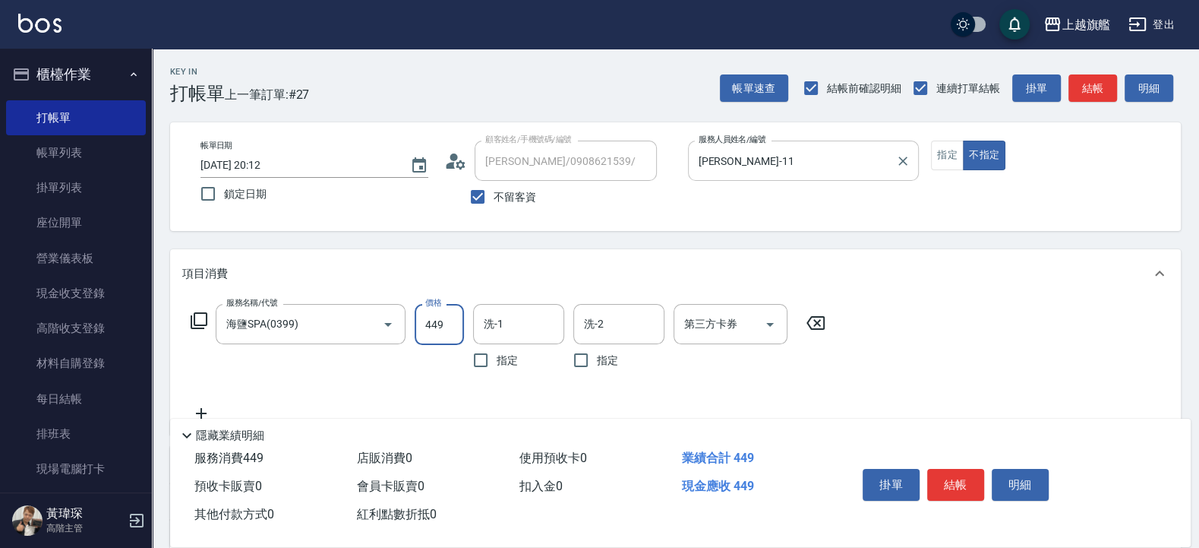
type input "449"
type input "[PERSON_NAME]-30"
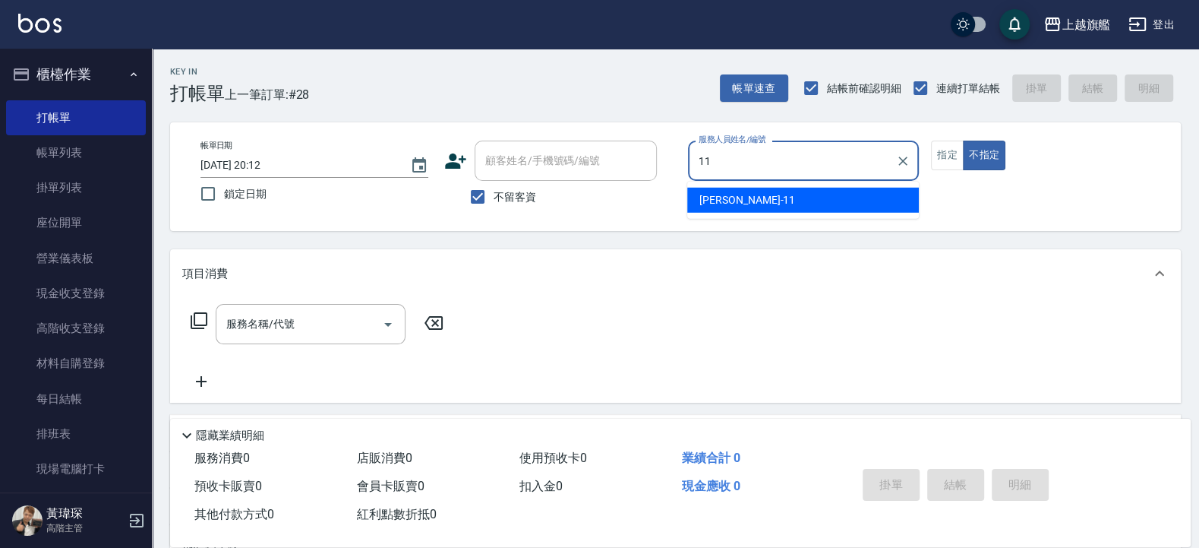
type input "[PERSON_NAME]-11"
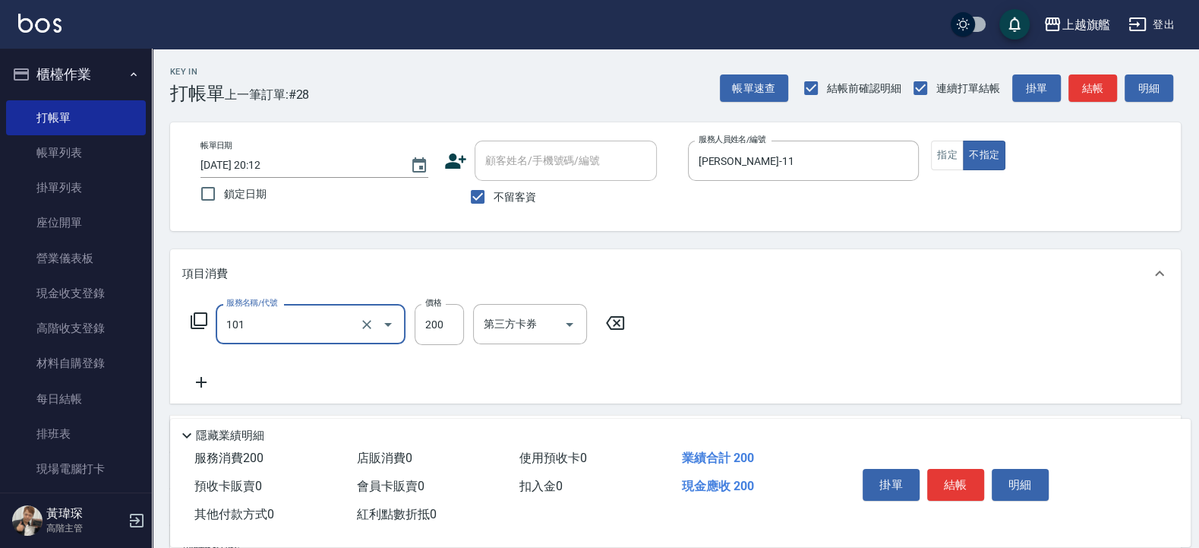
type input "一般洗(101)"
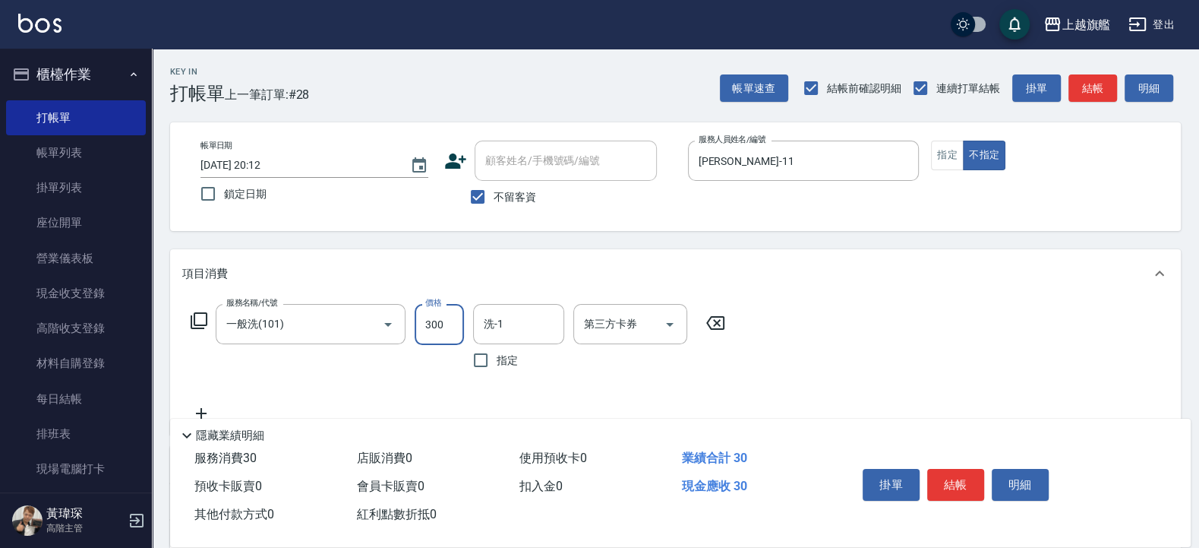
type input "300"
type input "30"
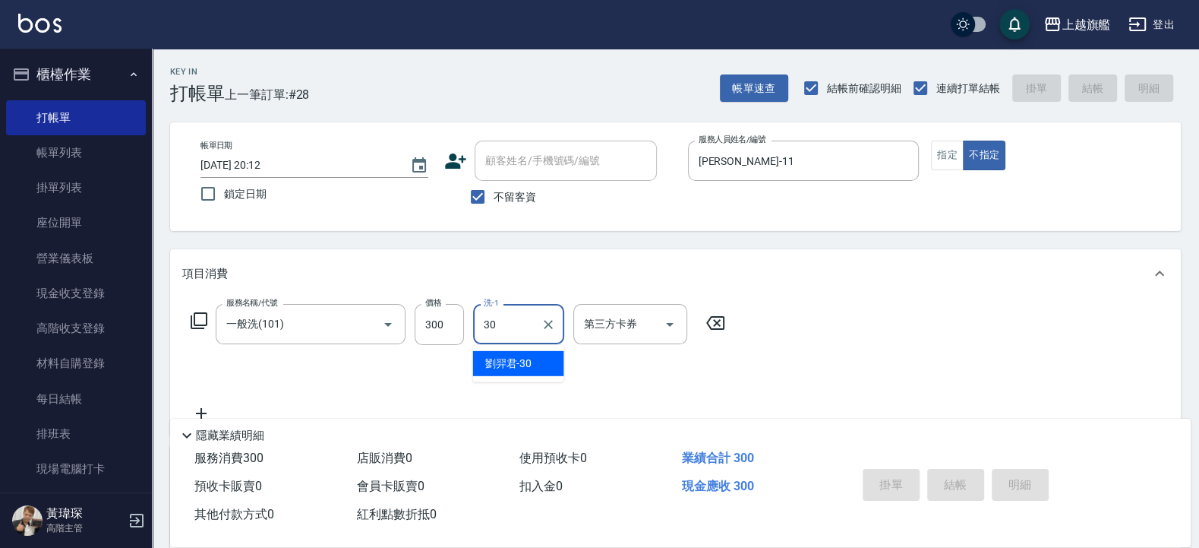
type input "[DATE] 20:25"
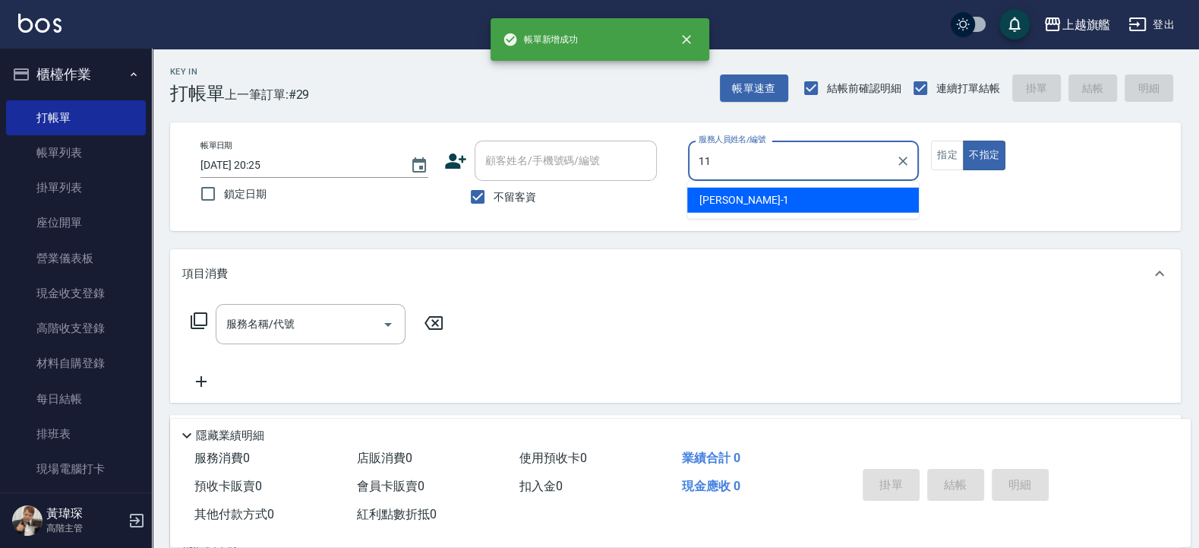
type input "[PERSON_NAME]-11"
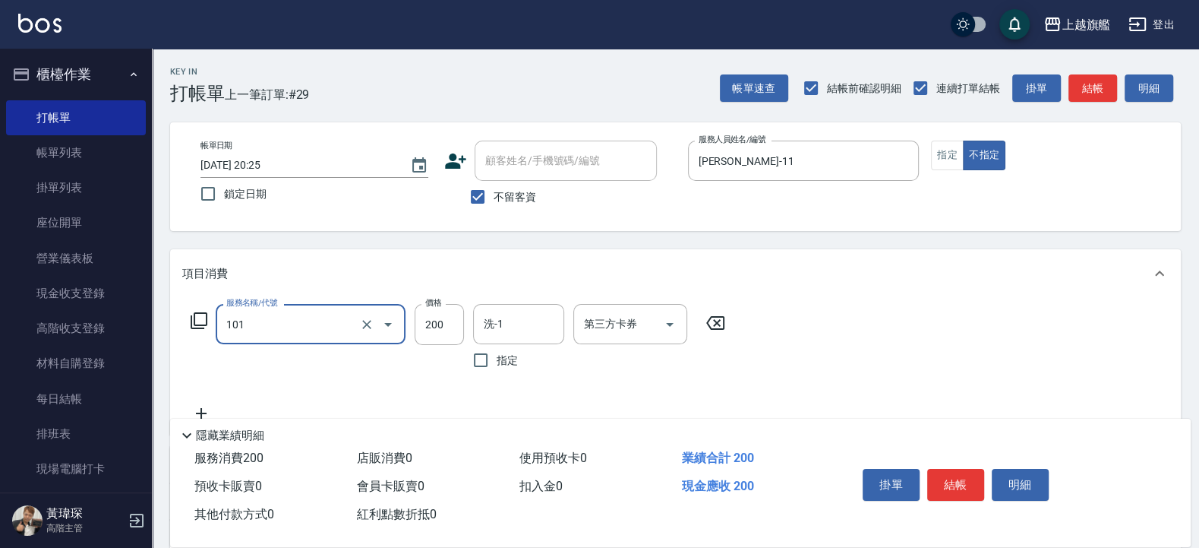
type input "一般洗(101)"
type input "50"
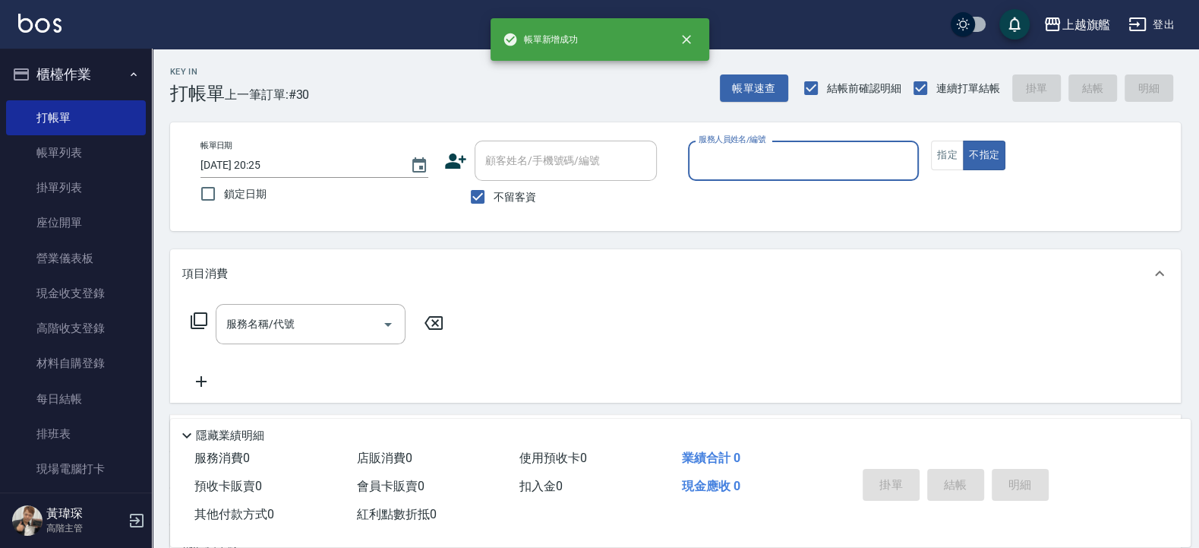
click at [82, 83] on button "櫃檯作業" at bounding box center [76, 74] width 140 height 39
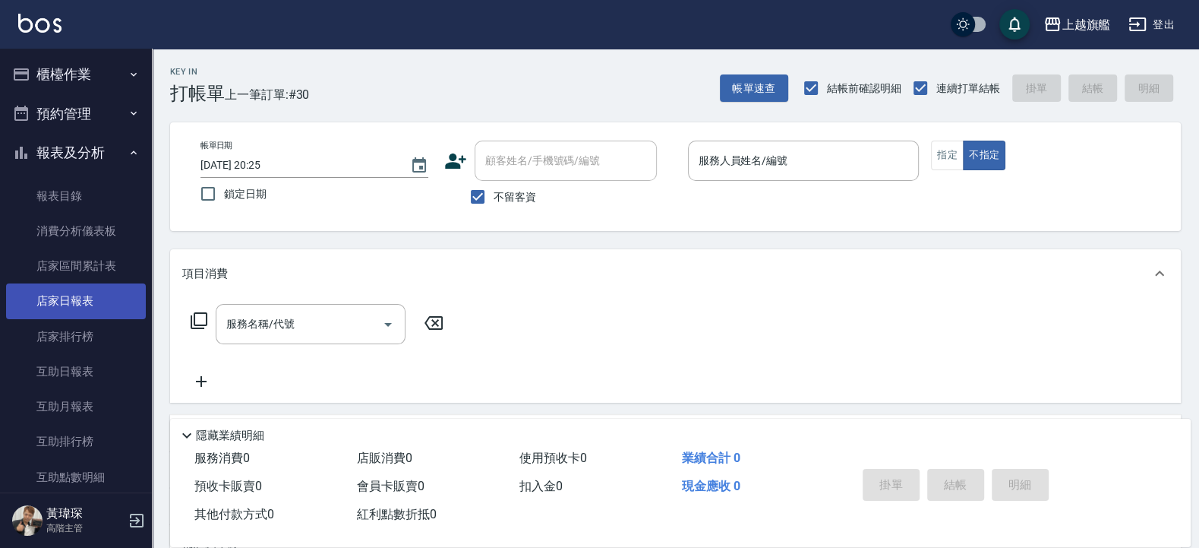
click at [76, 292] on link "店家日報表" at bounding box center [76, 300] width 140 height 35
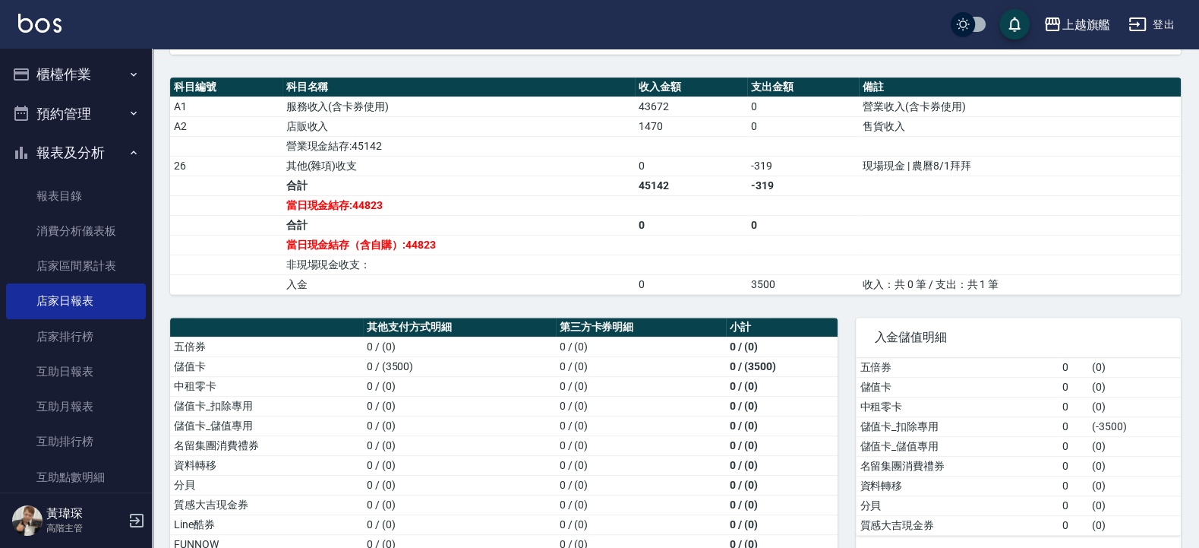
scroll to position [36, 0]
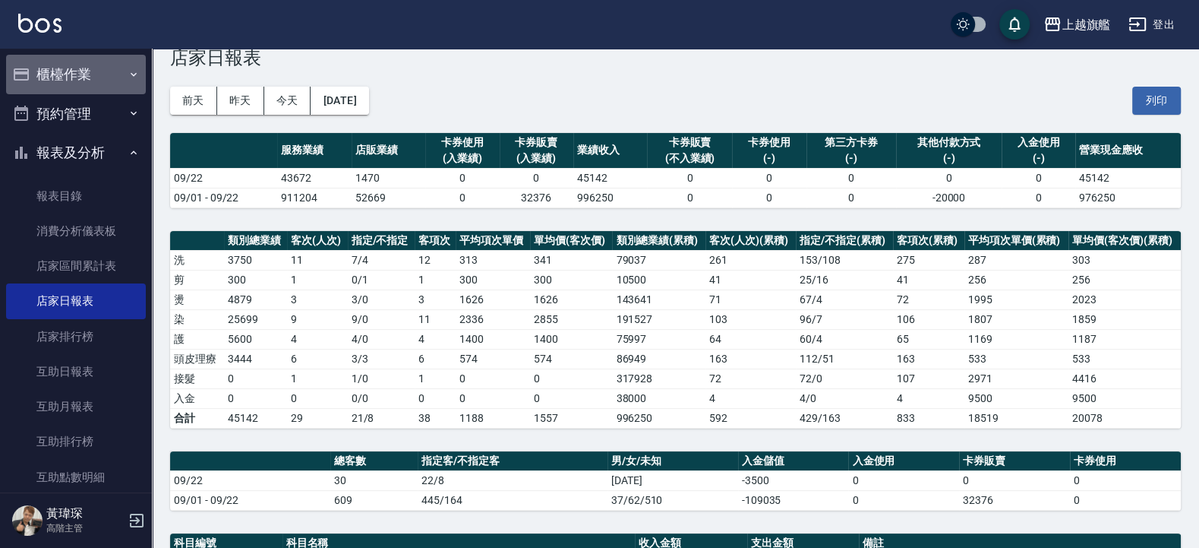
drag, startPoint x: 87, startPoint y: 74, endPoint x: 79, endPoint y: 76, distance: 8.5
click at [83, 71] on button "櫃檯作業" at bounding box center [76, 74] width 140 height 39
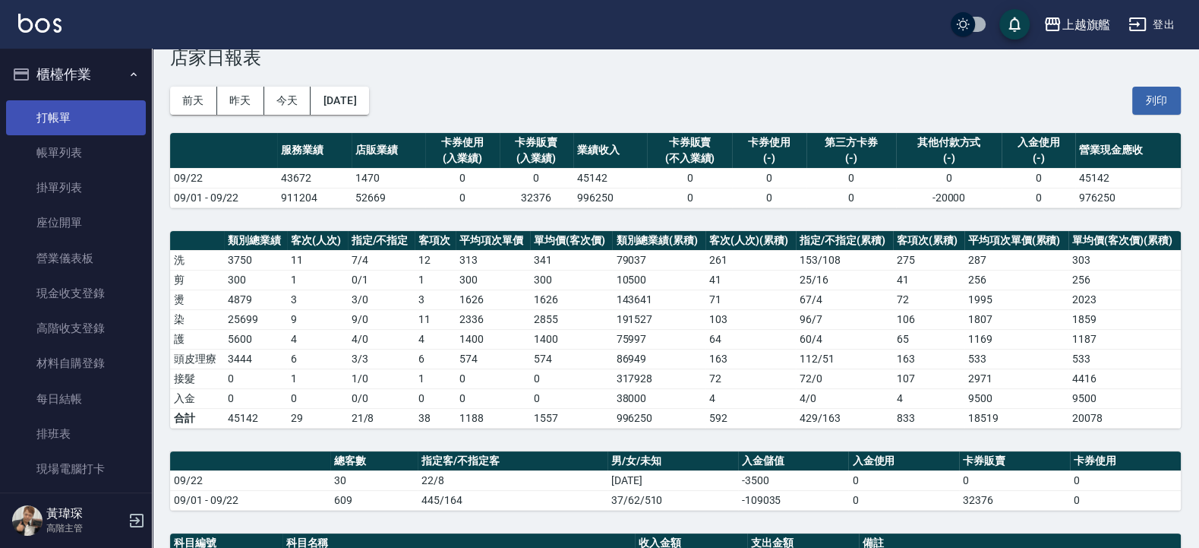
click at [62, 110] on link "打帳單" at bounding box center [76, 117] width 140 height 35
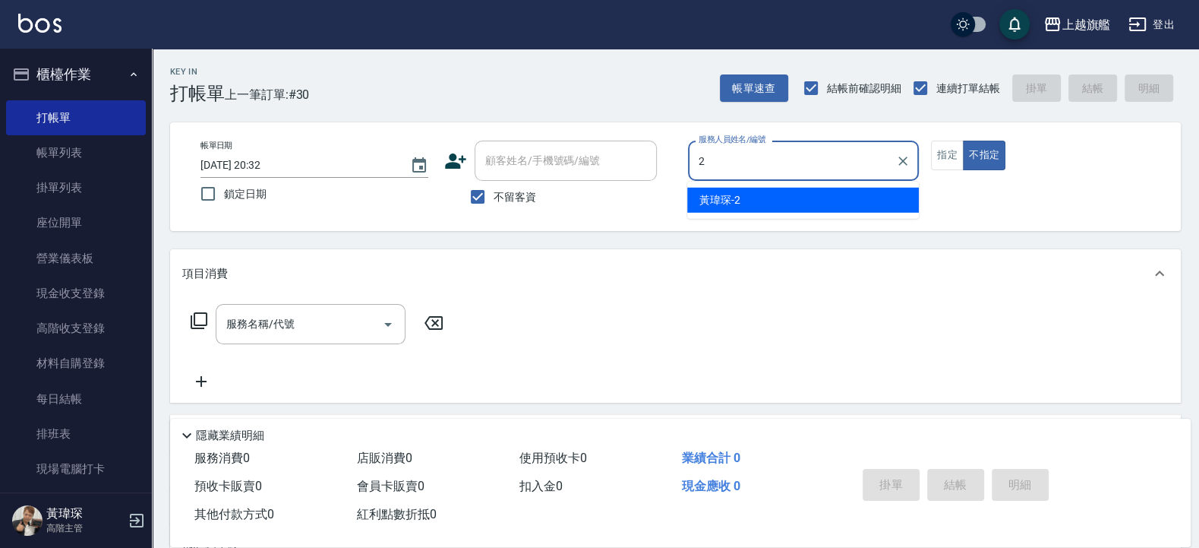
type input "[PERSON_NAME]-2"
type button "false"
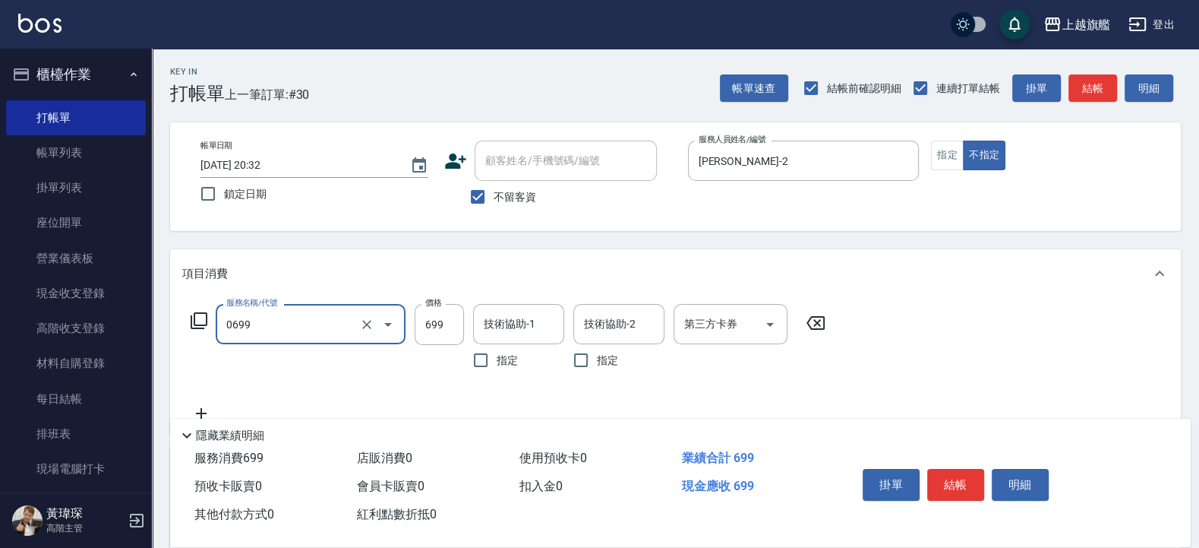
type input "精油SPA(0699)"
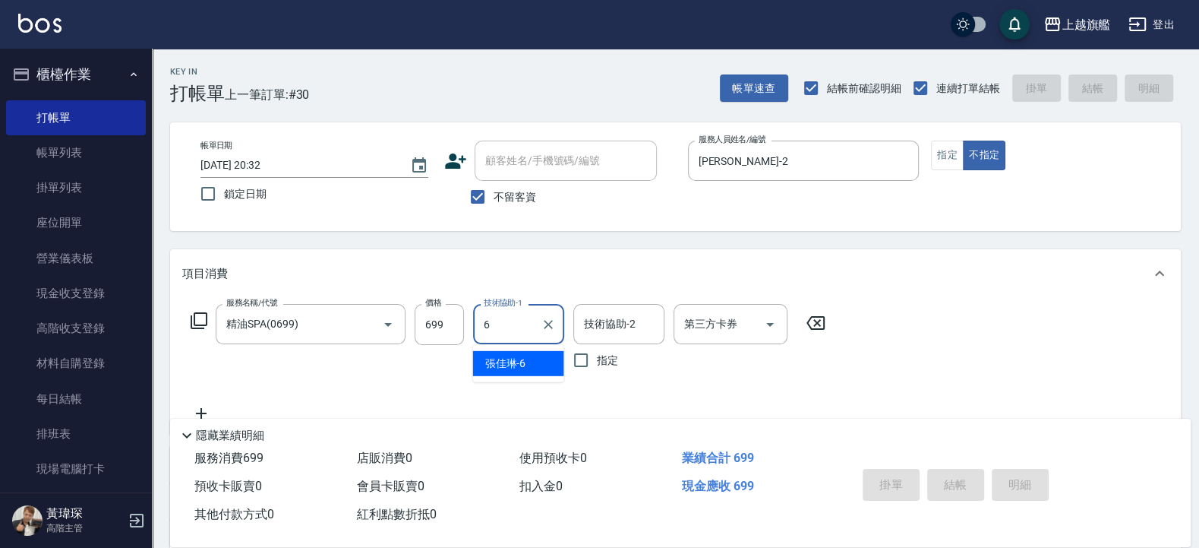
type input "張佳琳-6"
type input "[DATE] 20:33"
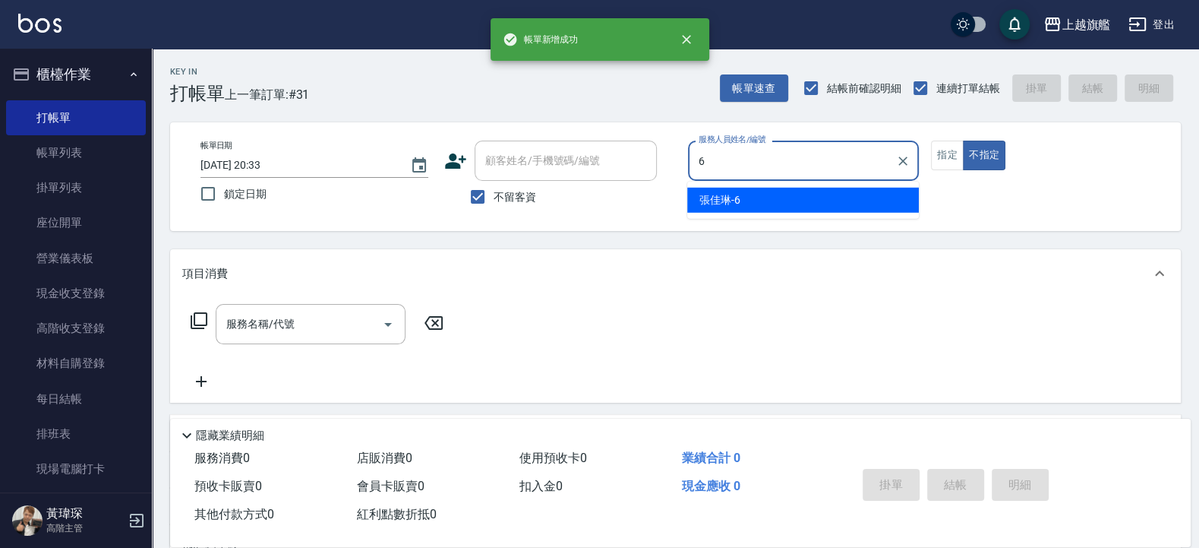
type input "張佳琳-6"
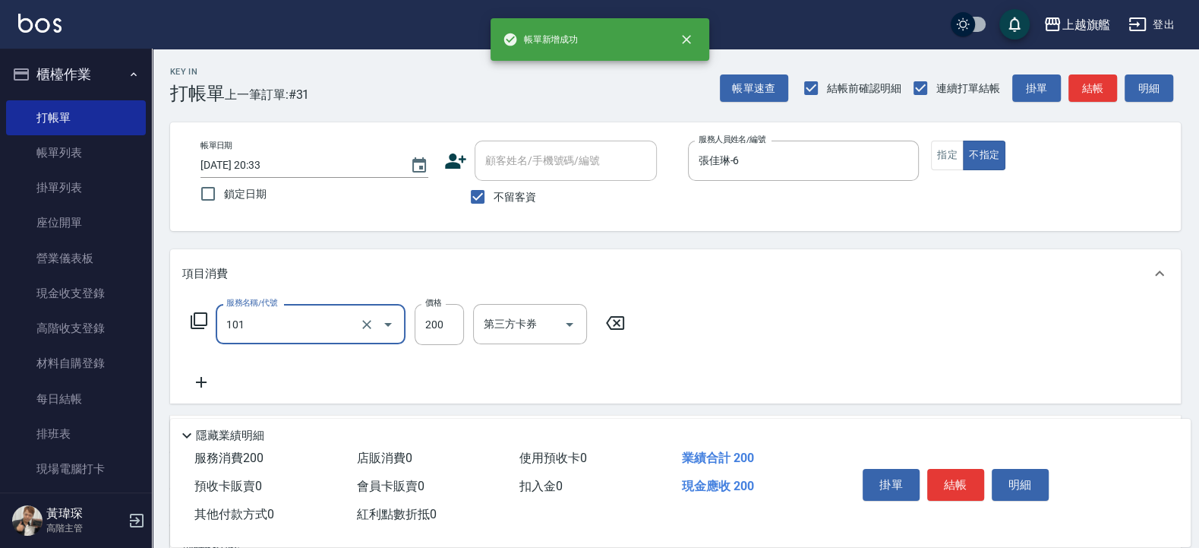
type input "一般洗(101)"
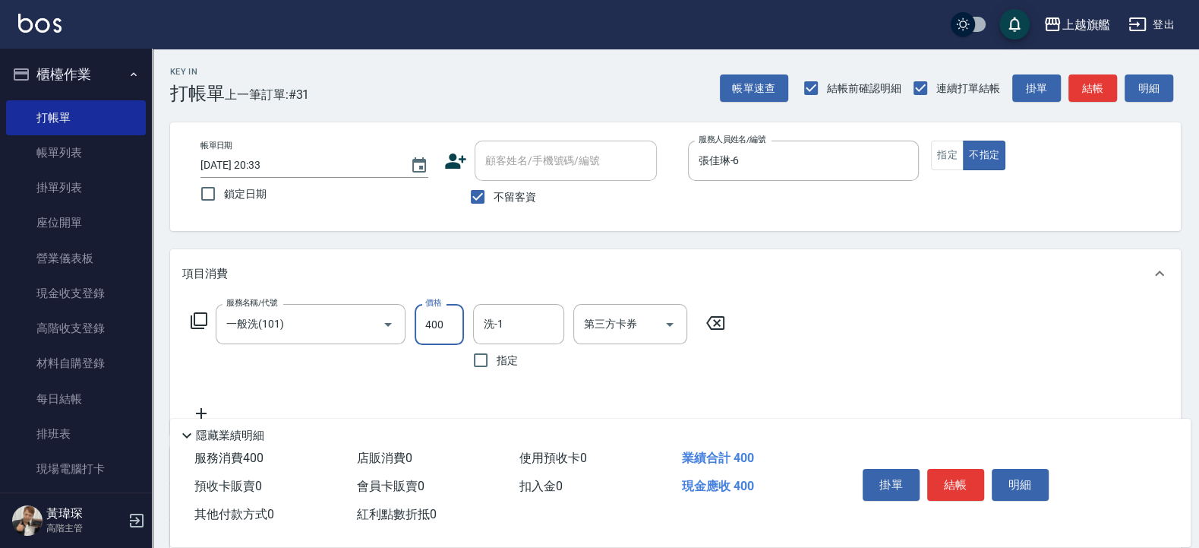
type input "400"
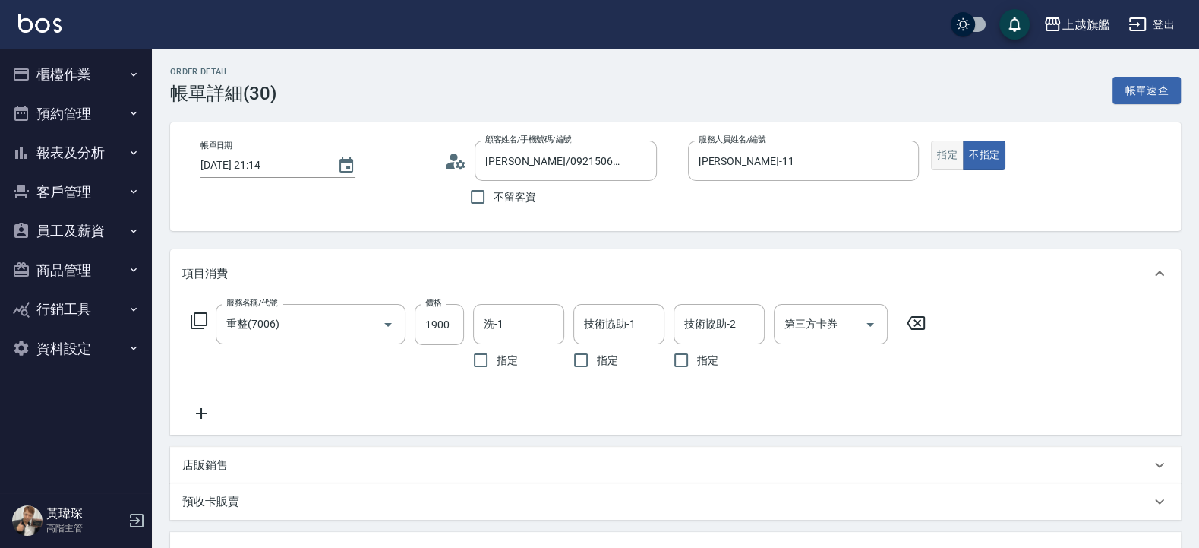
click at [958, 160] on button "指定" at bounding box center [947, 156] width 33 height 30
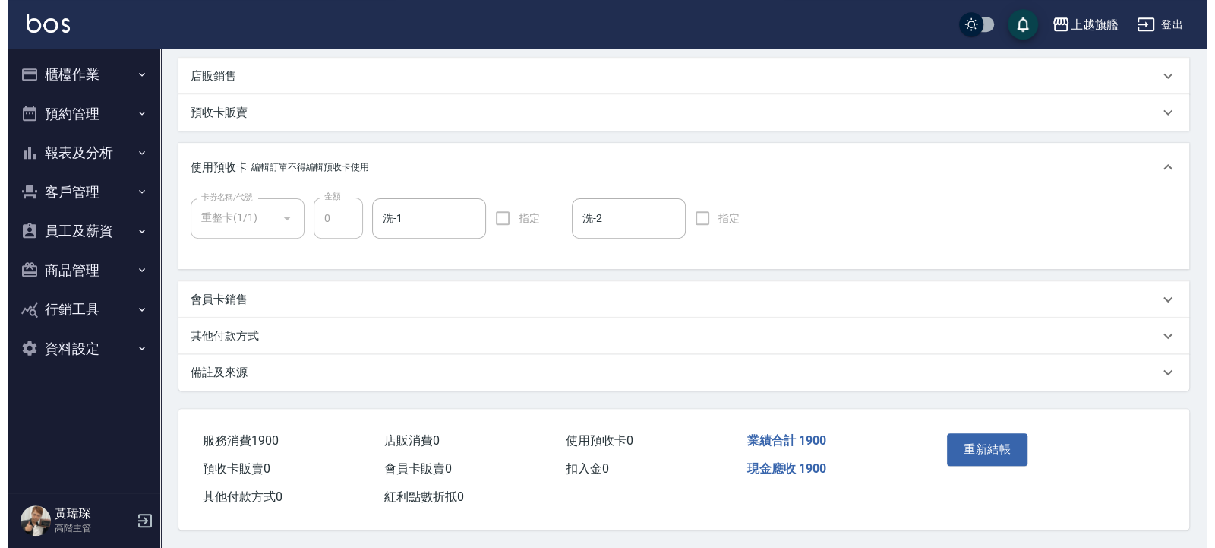
scroll to position [395, 0]
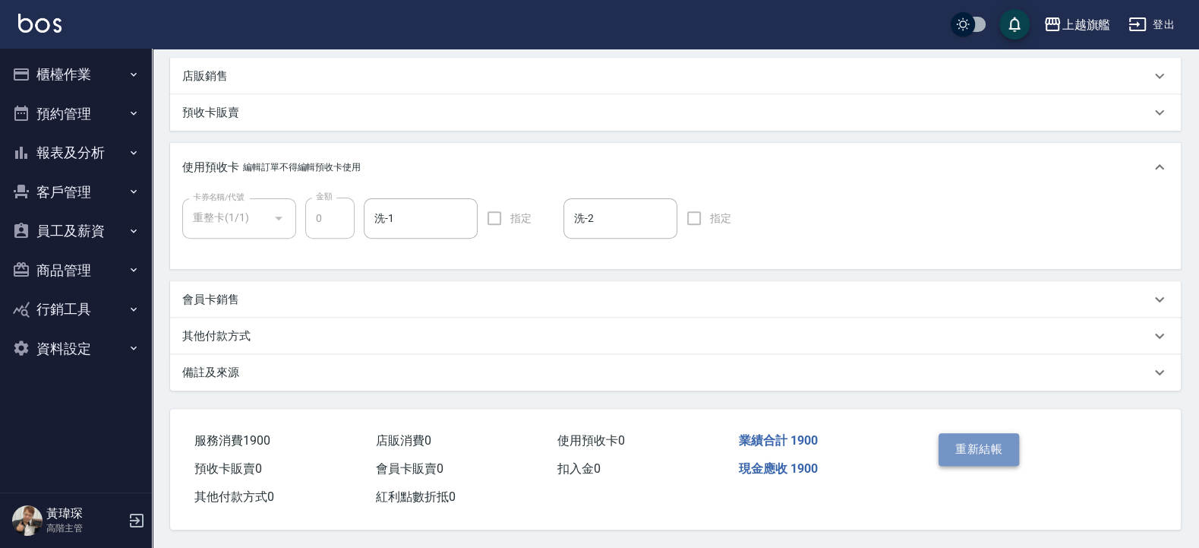
click at [967, 443] on button "重新結帳" at bounding box center [979, 449] width 81 height 32
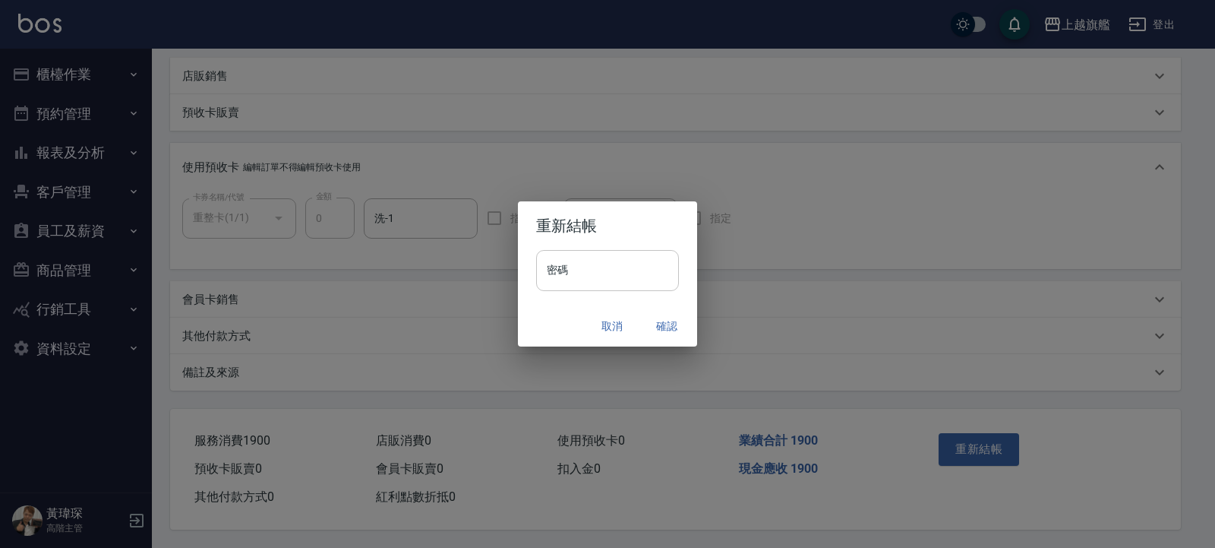
click at [602, 265] on input "密碼" at bounding box center [607, 270] width 143 height 41
type input "*"
type input "*******"
click at [675, 323] on button "確認" at bounding box center [667, 326] width 49 height 28
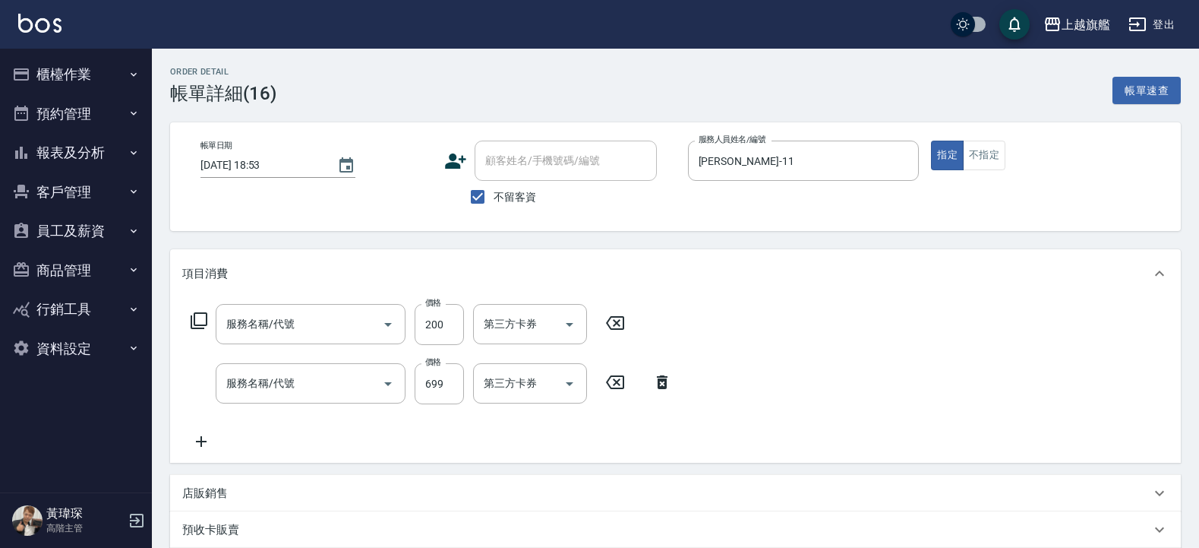
type input "剪髮200(308)"
type input "精油SPA(0699)"
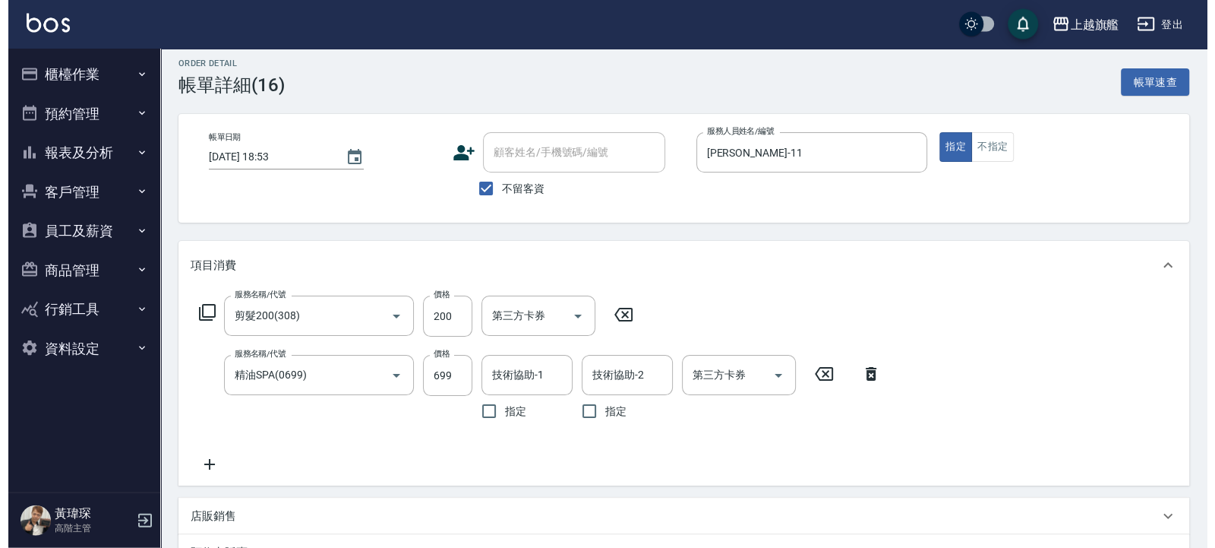
scroll to position [304, 0]
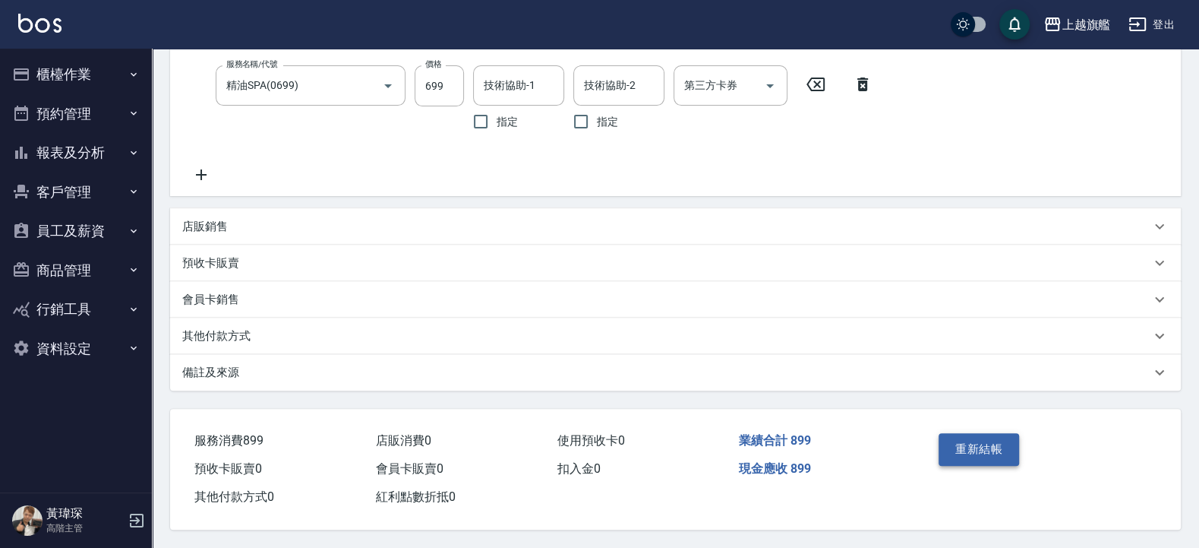
click at [955, 437] on button "重新結帳" at bounding box center [979, 449] width 81 height 32
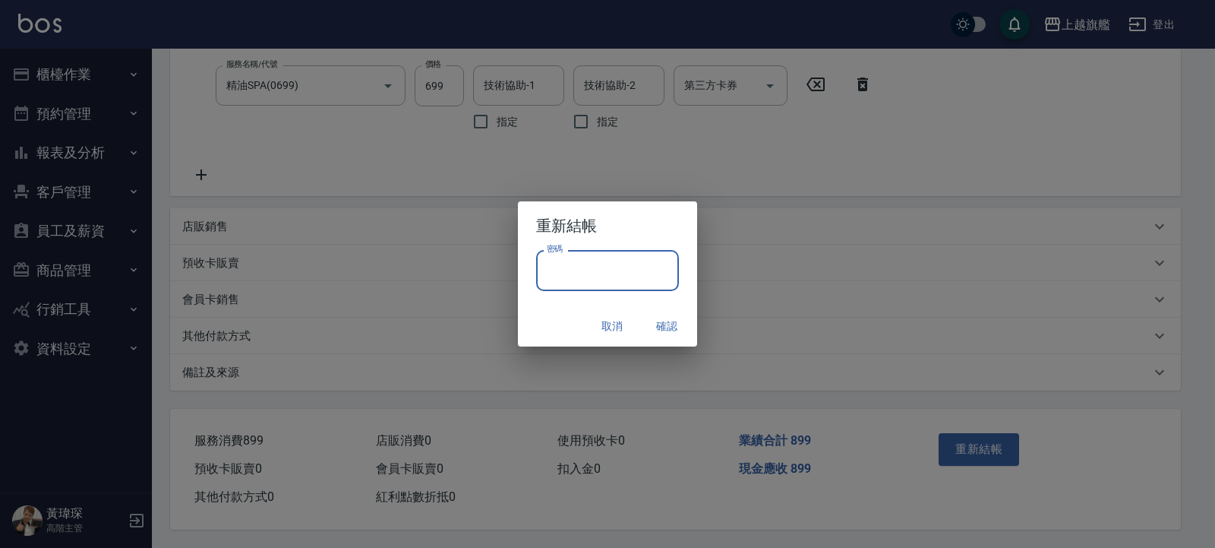
click at [601, 265] on input "密碼" at bounding box center [607, 270] width 143 height 41
type input "*******"
click at [671, 327] on button "確認" at bounding box center [667, 326] width 49 height 28
